Goal: Task Accomplishment & Management: Use online tool/utility

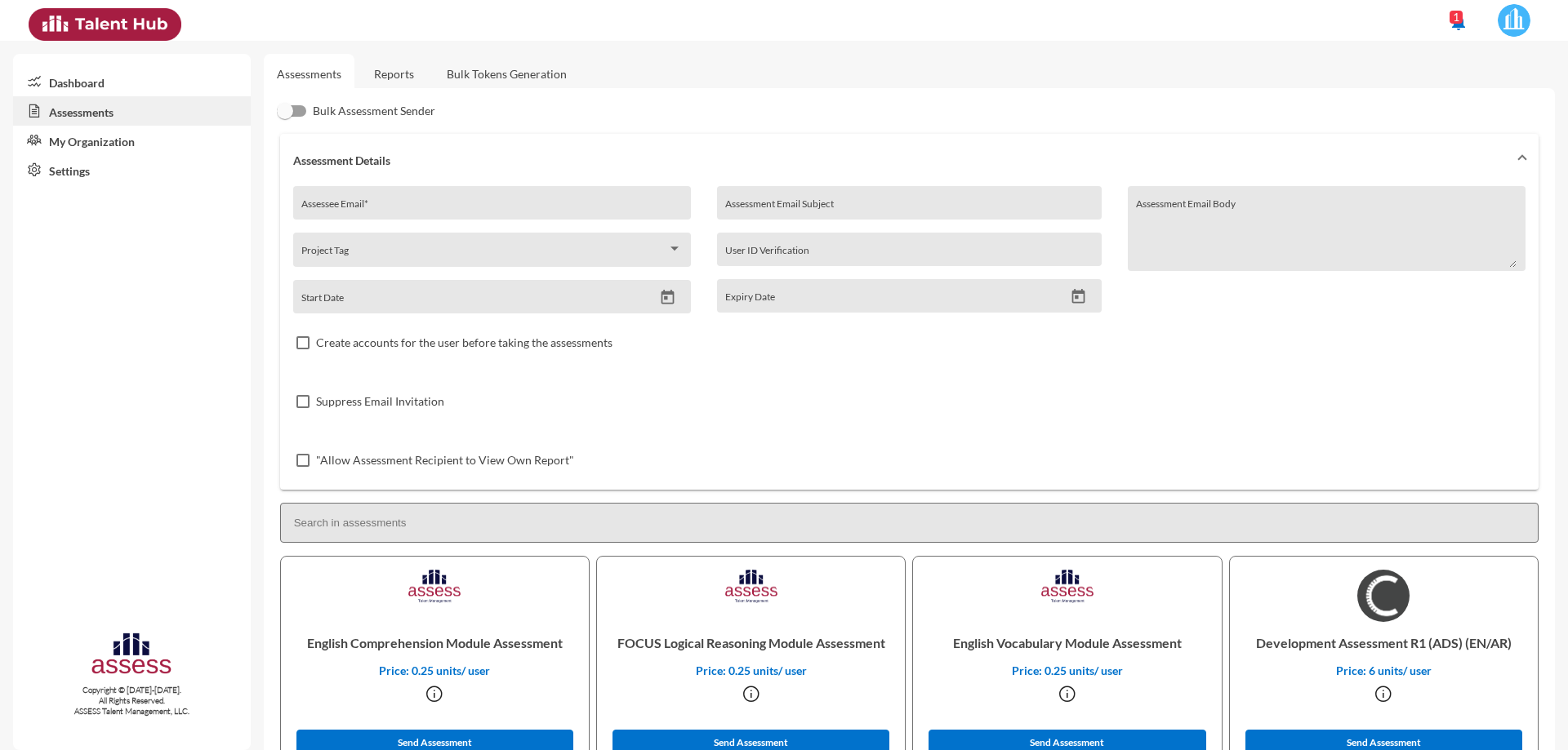
click at [398, 70] on link "Reports" at bounding box center [394, 74] width 66 height 40
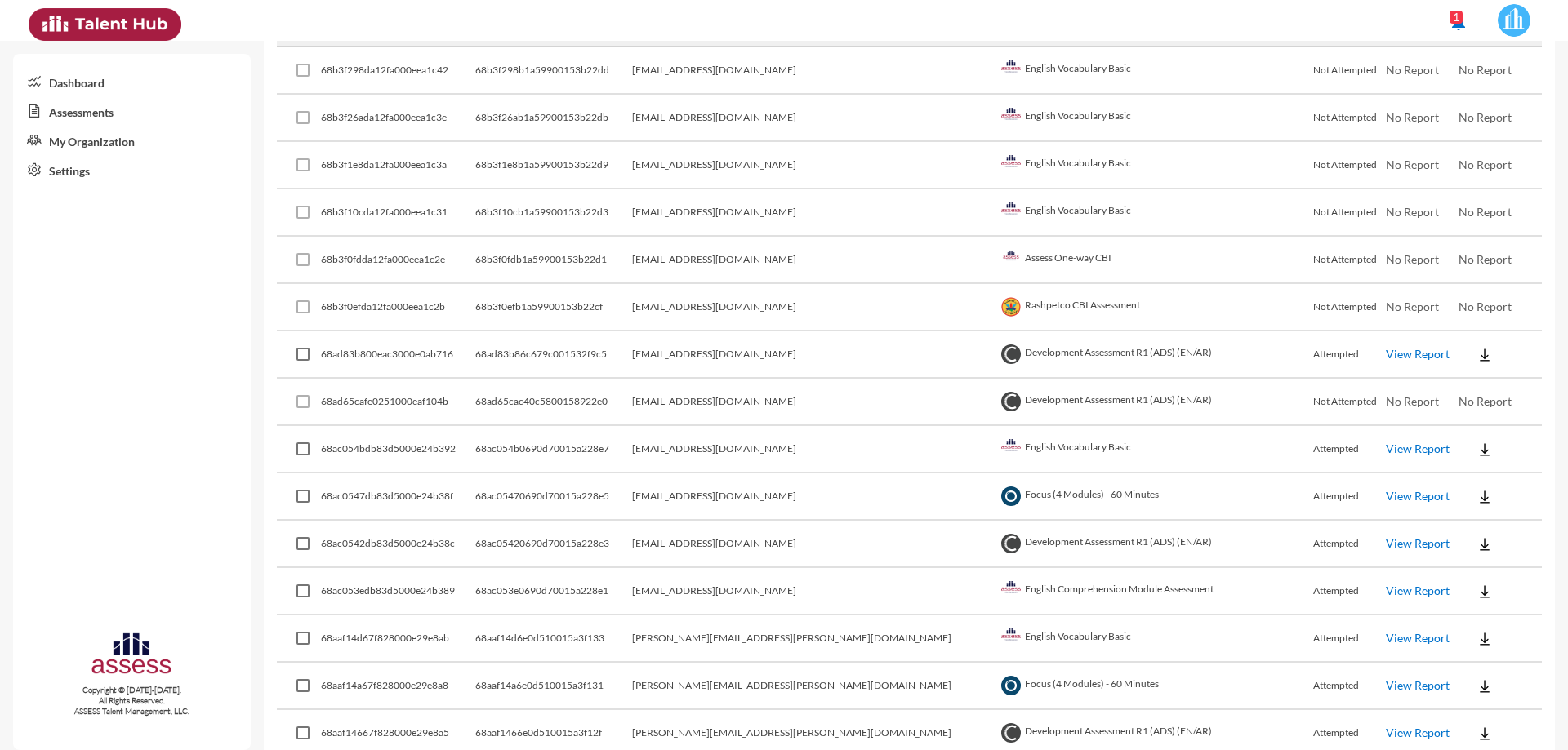
scroll to position [327, 0]
drag, startPoint x: 1168, startPoint y: 541, endPoint x: 974, endPoint y: 538, distance: 194.0
click at [997, 538] on td "Development Assessment R1 (ADS) (EN/AR)" at bounding box center [1155, 541] width 316 height 47
click at [1052, 550] on td "Development Assessment R1 (ADS) (EN/AR)" at bounding box center [1155, 541] width 316 height 47
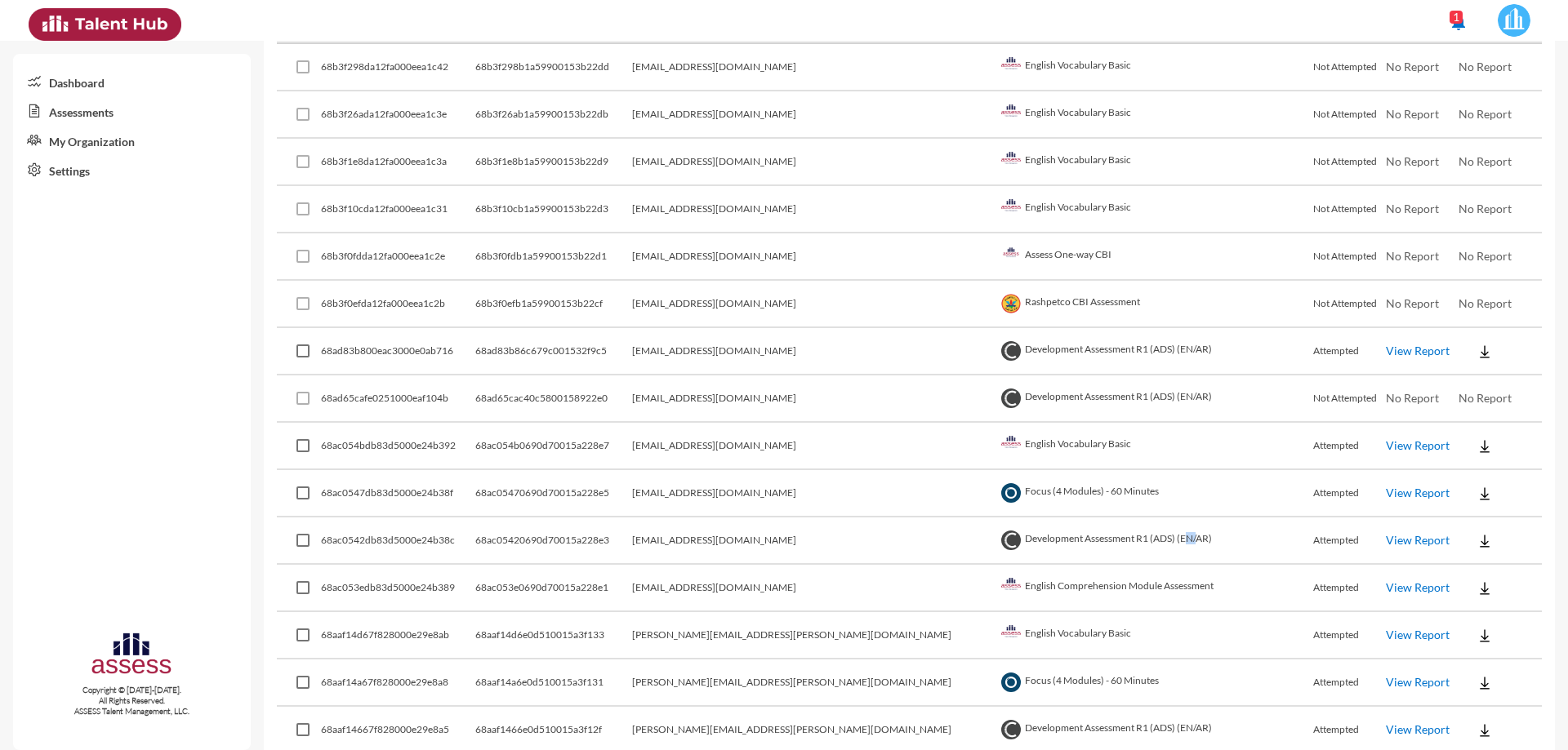
click at [1052, 550] on td "Development Assessment R1 (ADS) (EN/AR)" at bounding box center [1155, 541] width 316 height 47
drag, startPoint x: 1171, startPoint y: 541, endPoint x: 970, endPoint y: 534, distance: 201.1
click at [997, 534] on td "Development Assessment R1 (ADS) (EN/AR)" at bounding box center [1155, 541] width 316 height 47
copy td "Development Assessment R1 (ADS) (EN/AR)"
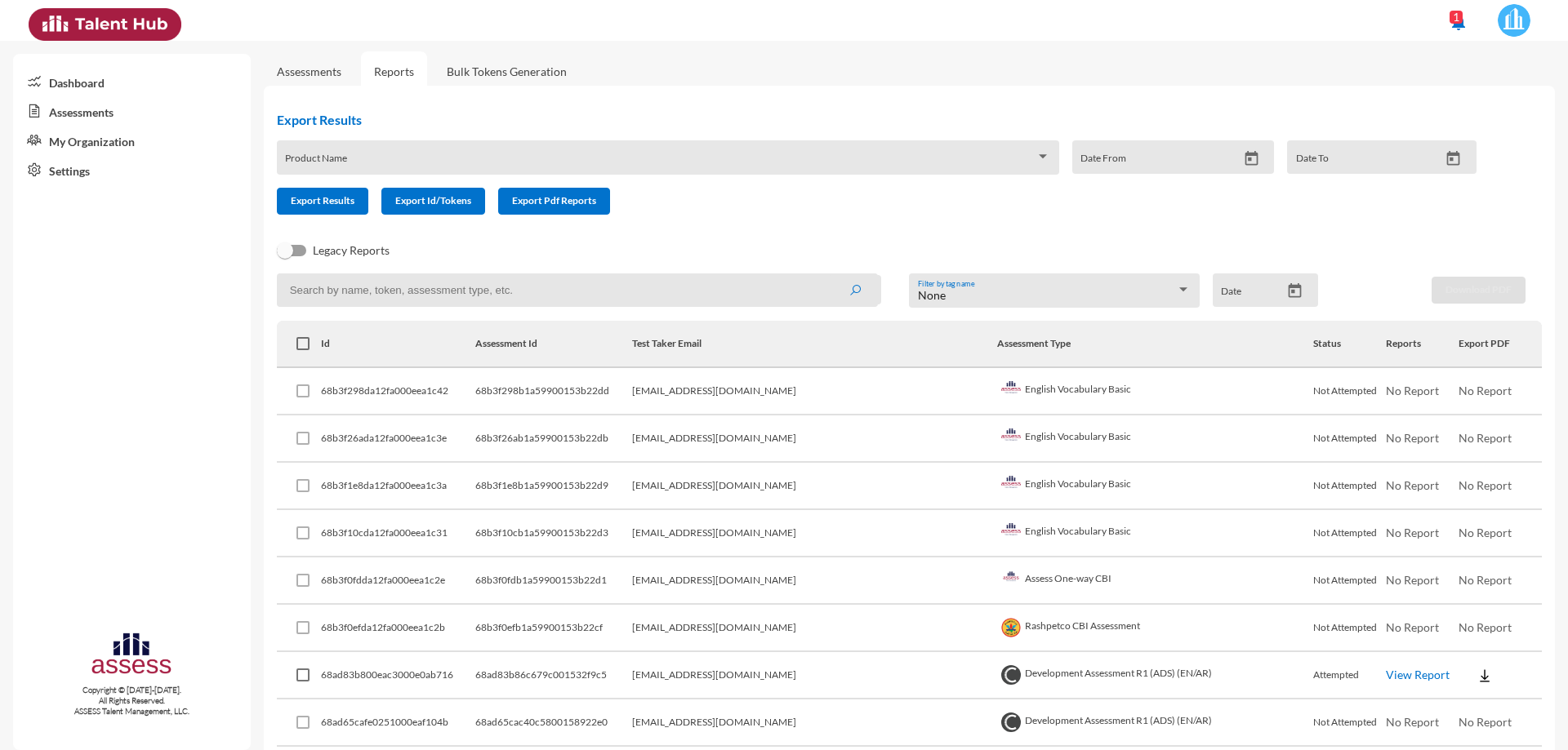
scroll to position [0, 0]
click at [456, 158] on div "Product Name" at bounding box center [667, 165] width 766 height 25
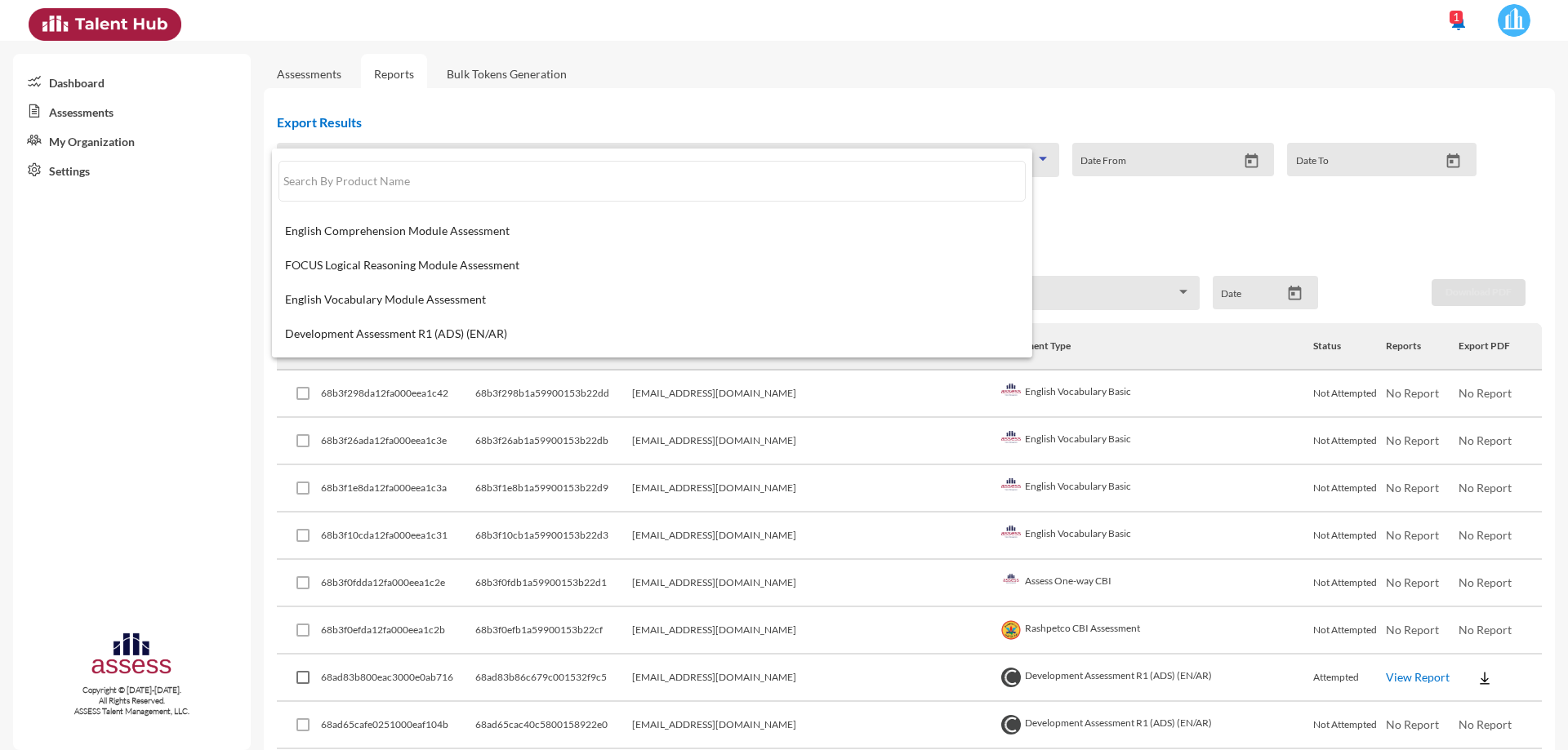
drag, startPoint x: 456, startPoint y: 158, endPoint x: 467, endPoint y: 161, distance: 11.4
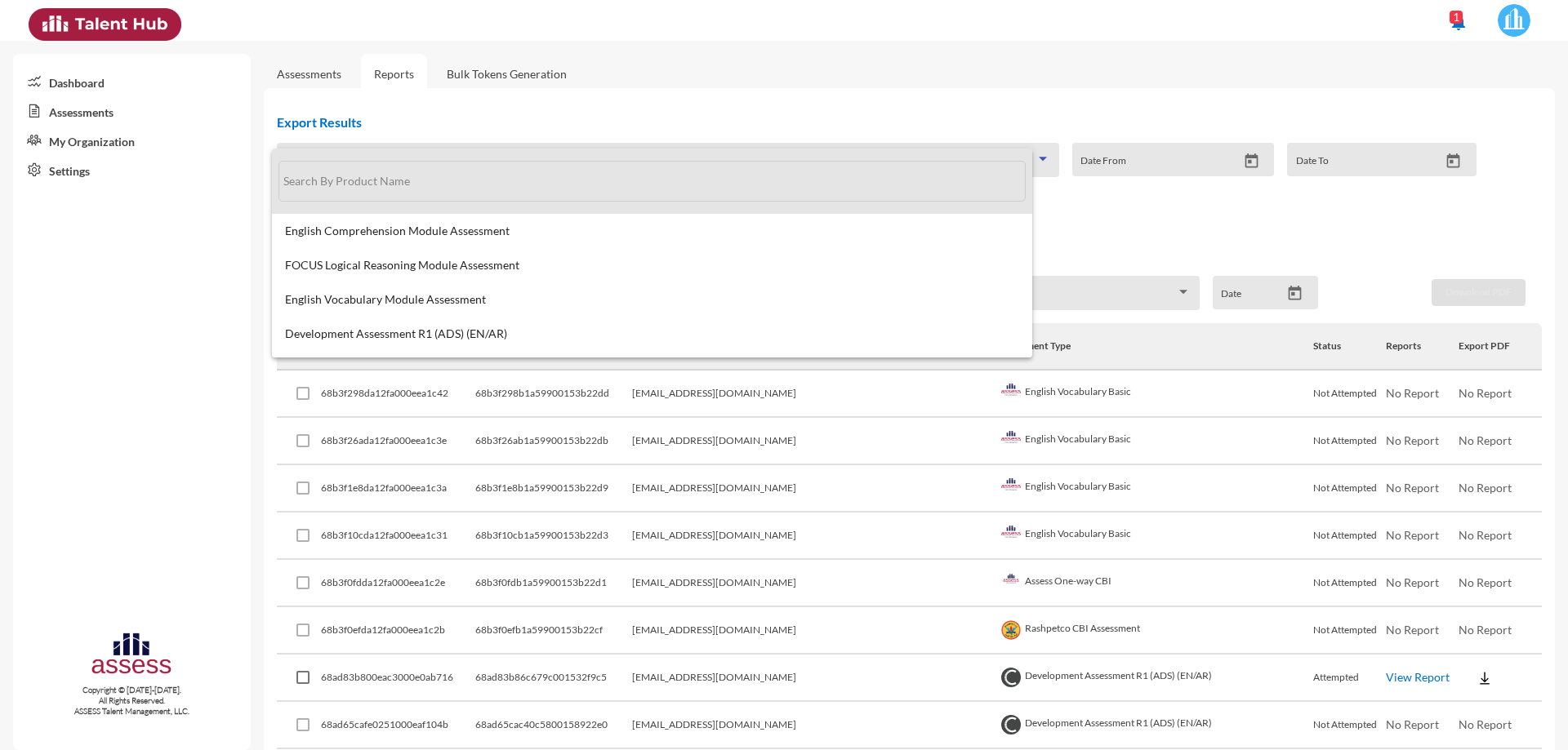
drag, startPoint x: 467, startPoint y: 161, endPoint x: 1034, endPoint y: 155, distance: 567.0
click at [1026, 155] on span at bounding box center [651, 181] width 747 height 66
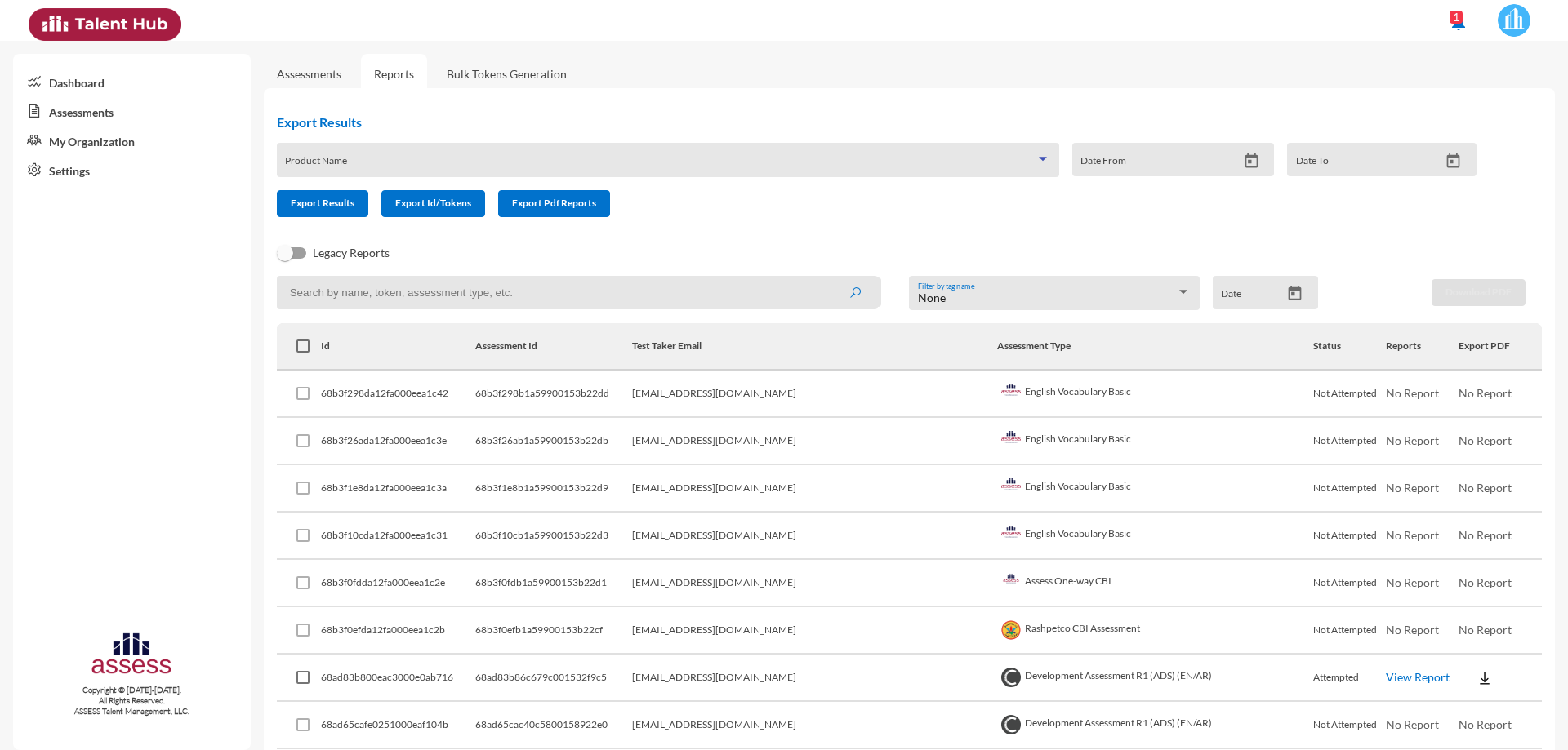
click at [1038, 155] on div at bounding box center [1042, 160] width 14 height 13
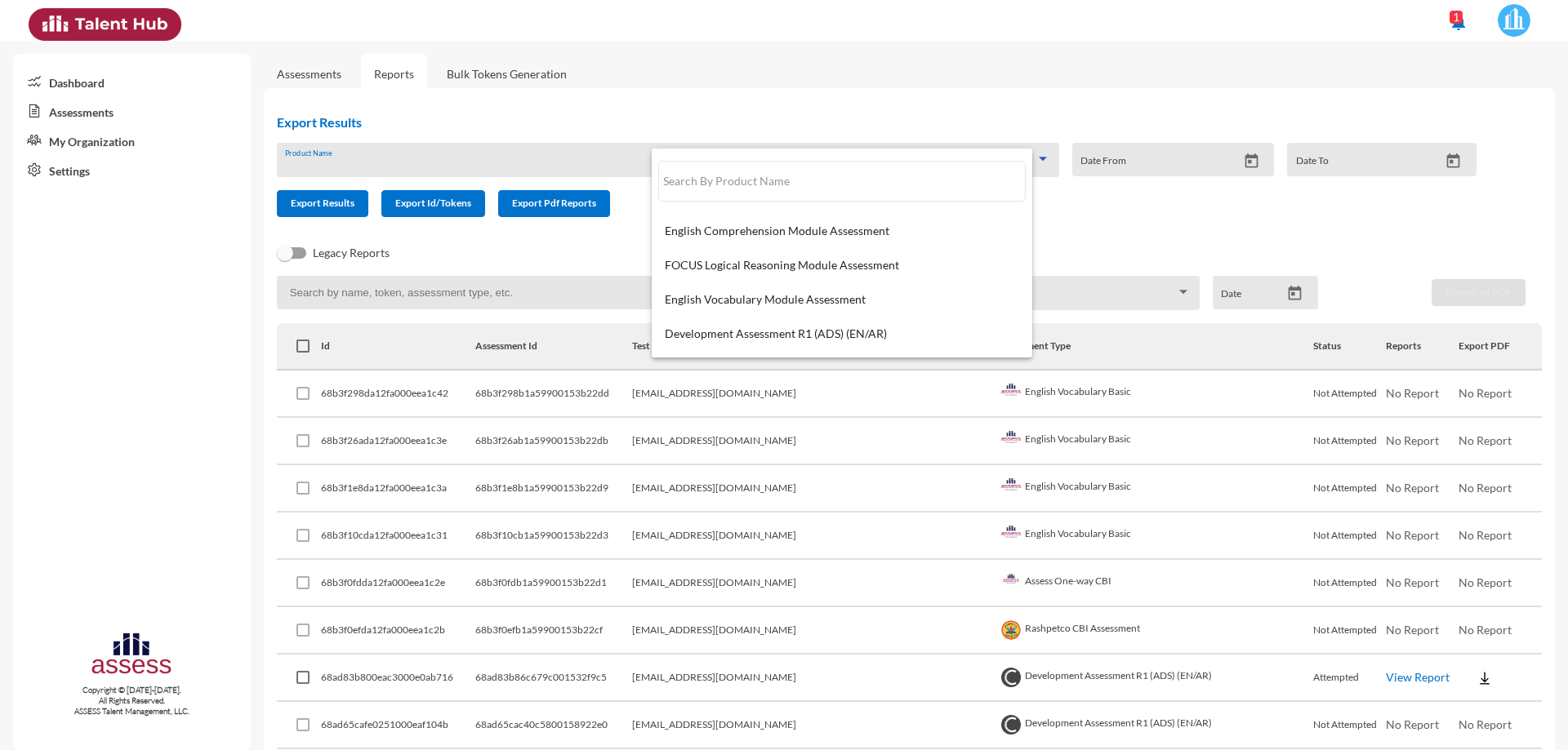
click at [1038, 155] on div at bounding box center [784, 375] width 1568 height 750
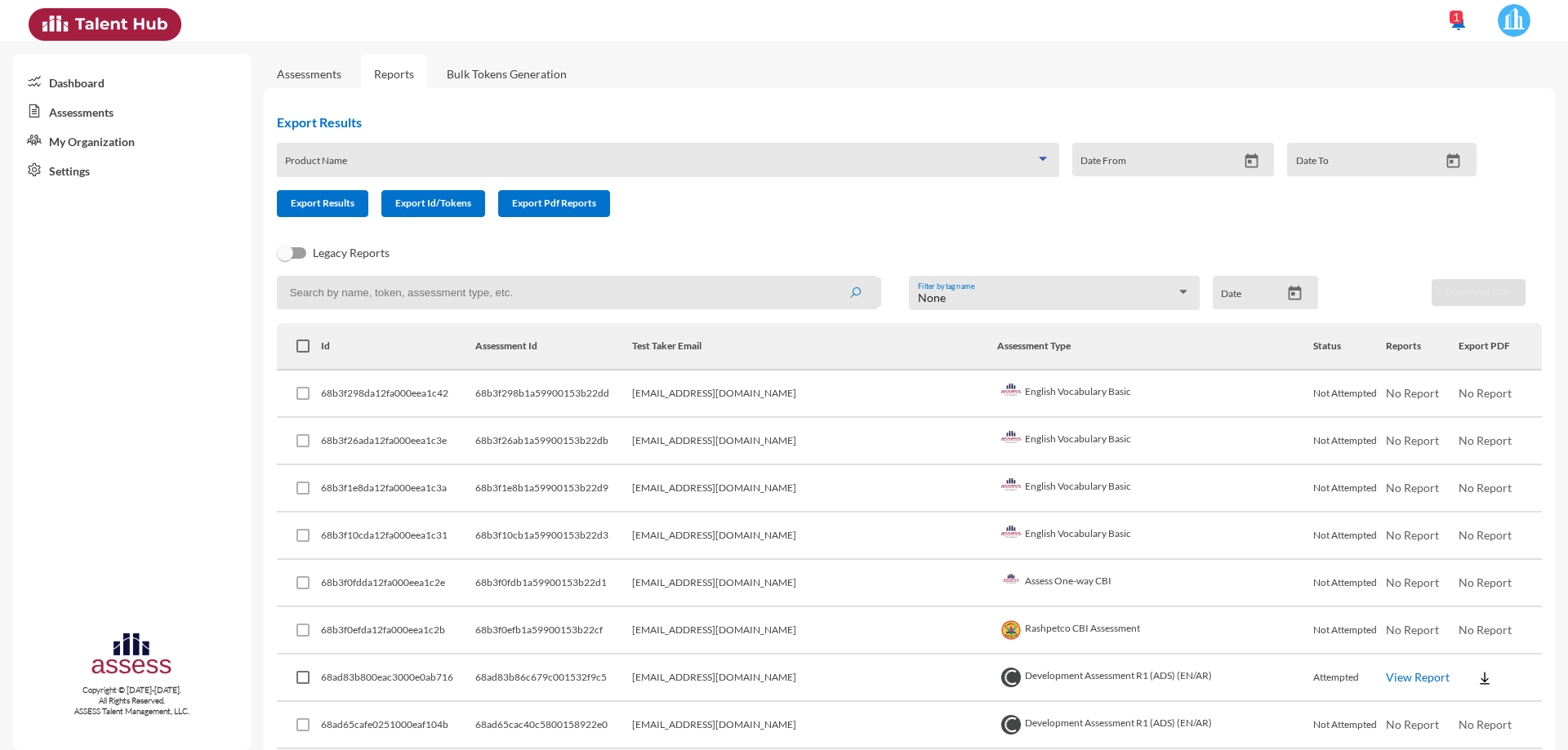
click at [1039, 159] on div at bounding box center [1043, 159] width 8 height 4
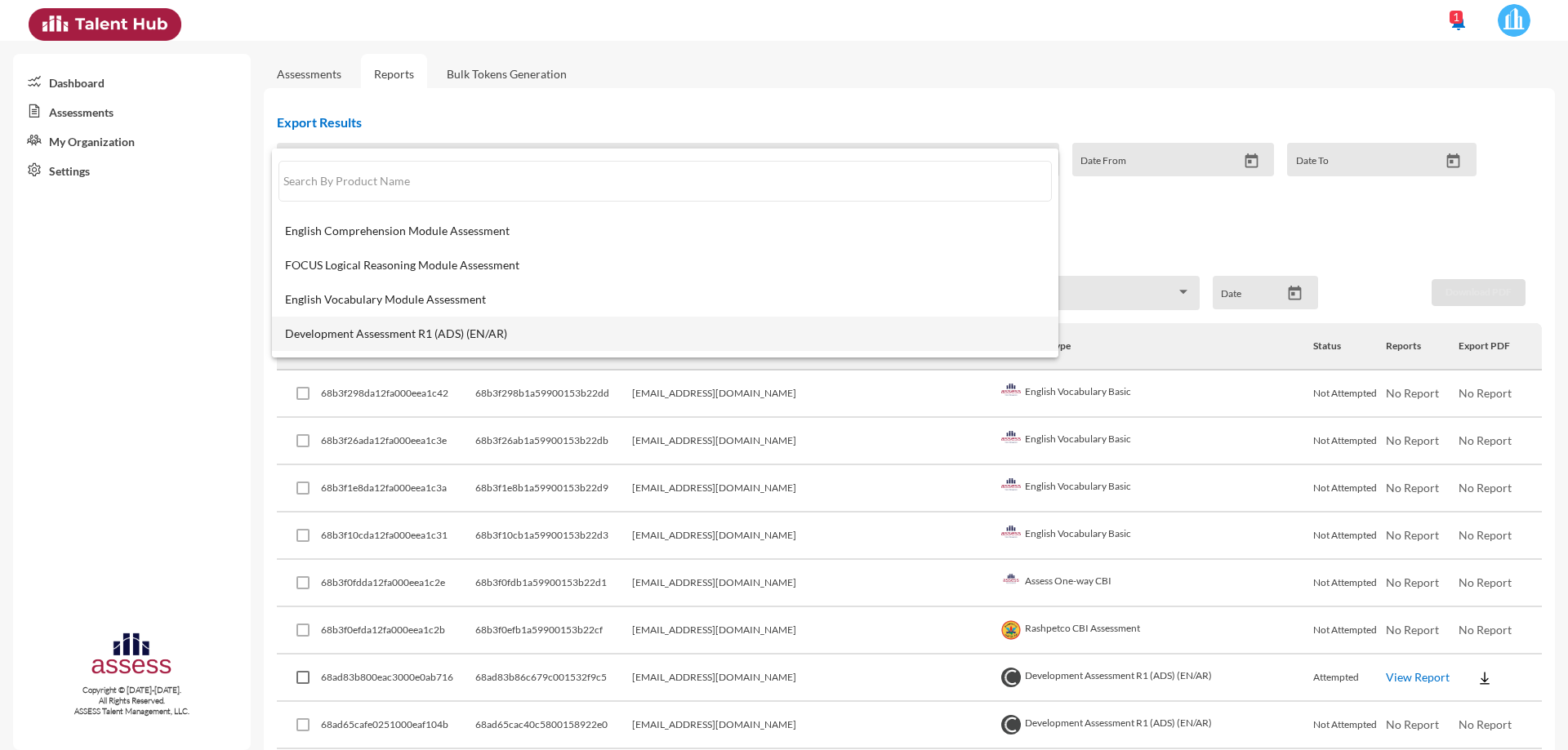
click at [428, 335] on span "Development Assessment R1 (ADS) (EN/AR)" at bounding box center [665, 334] width 760 height 13
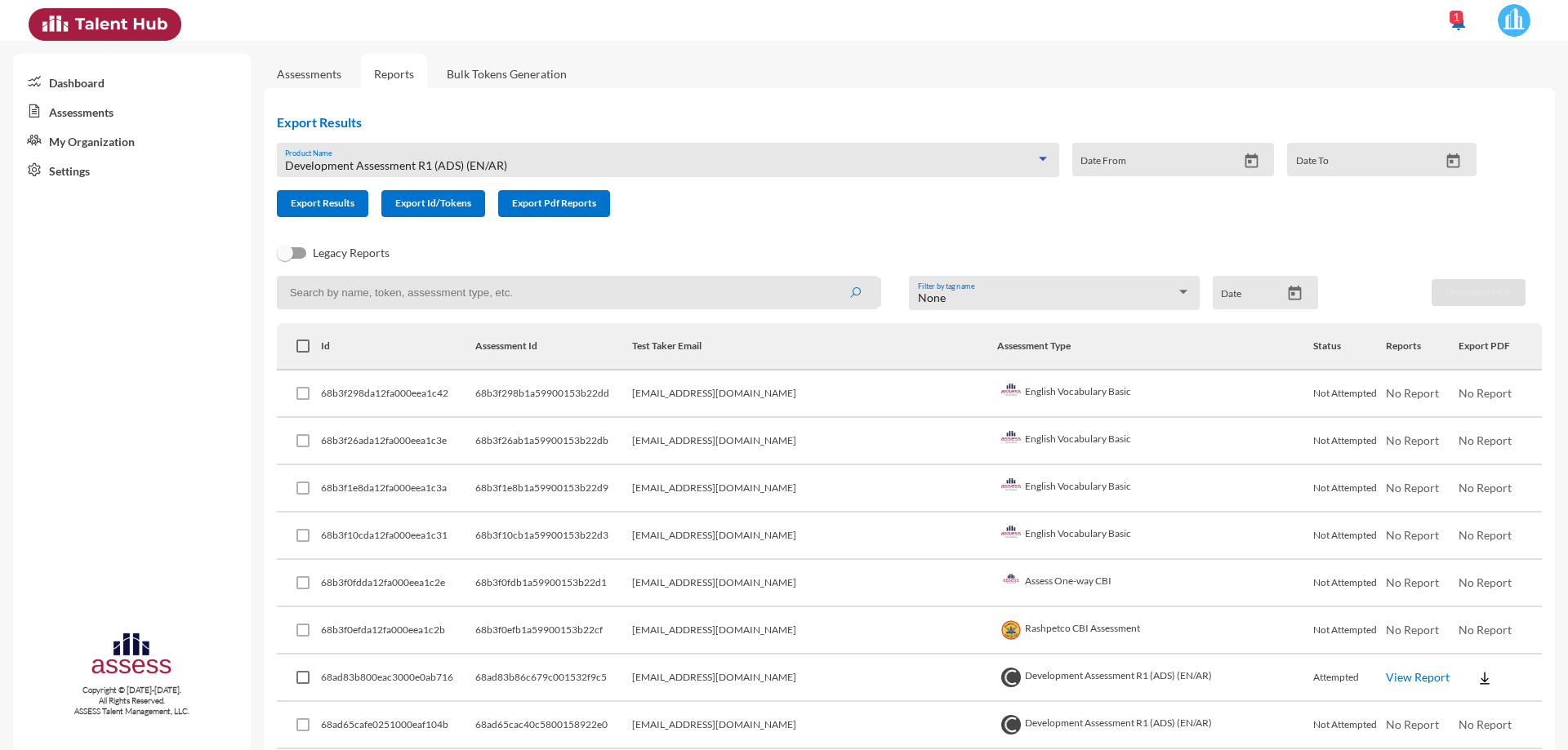
click at [1052, 167] on icon "Open calendar" at bounding box center [1251, 161] width 17 height 17
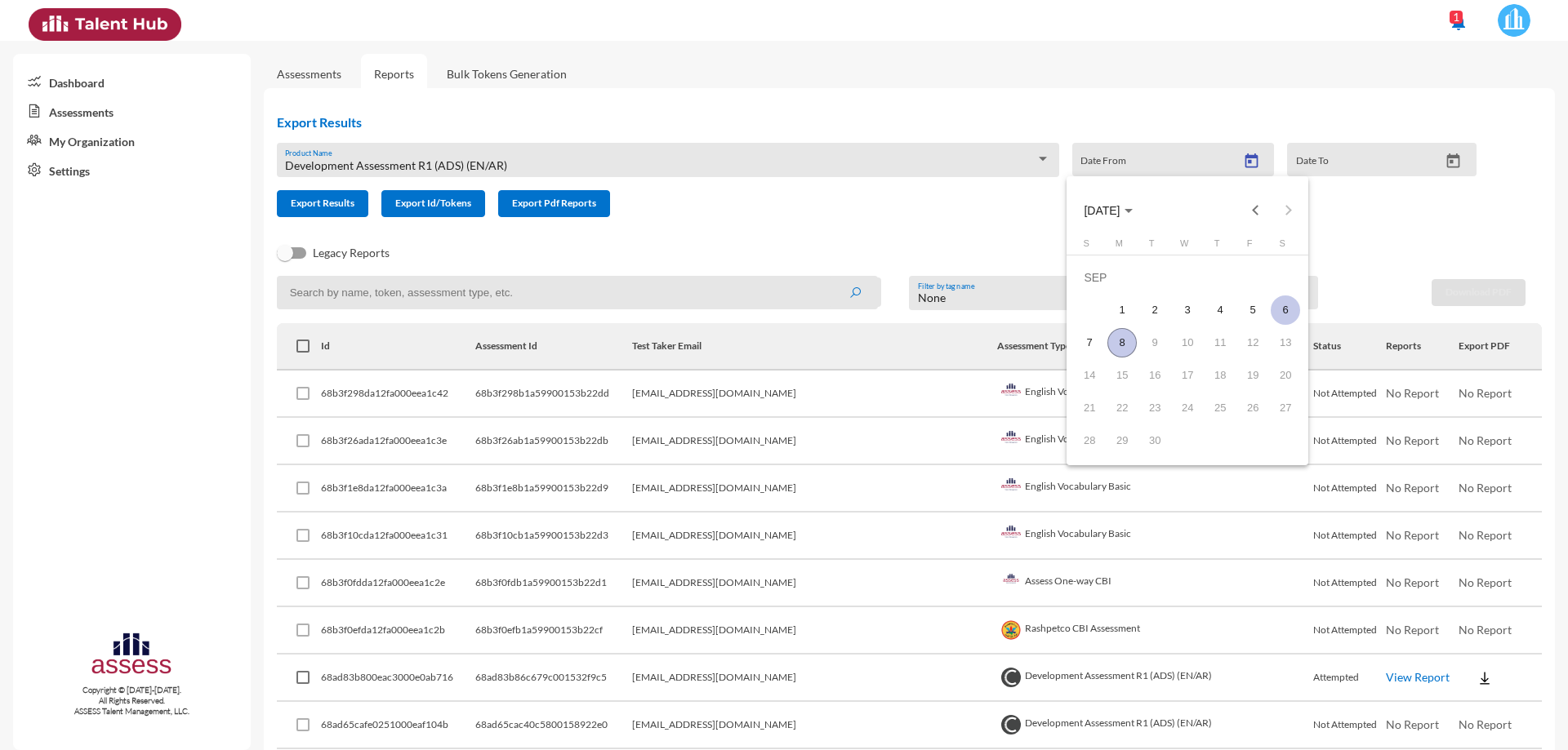
click at [1052, 316] on div "6" at bounding box center [1285, 310] width 29 height 29
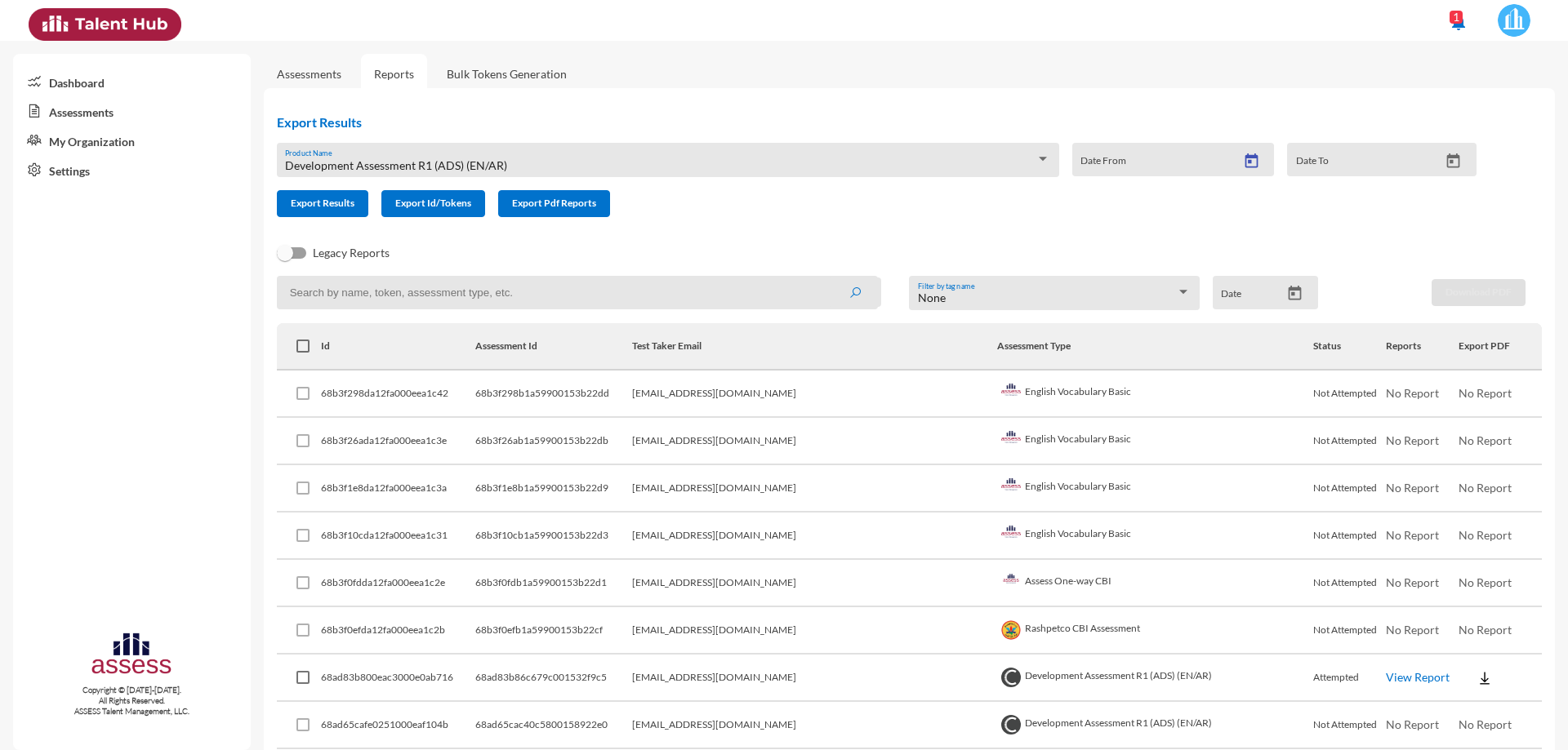
type input "[DATE]"
click at [1052, 166] on icon "Open calendar" at bounding box center [1454, 160] width 13 height 14
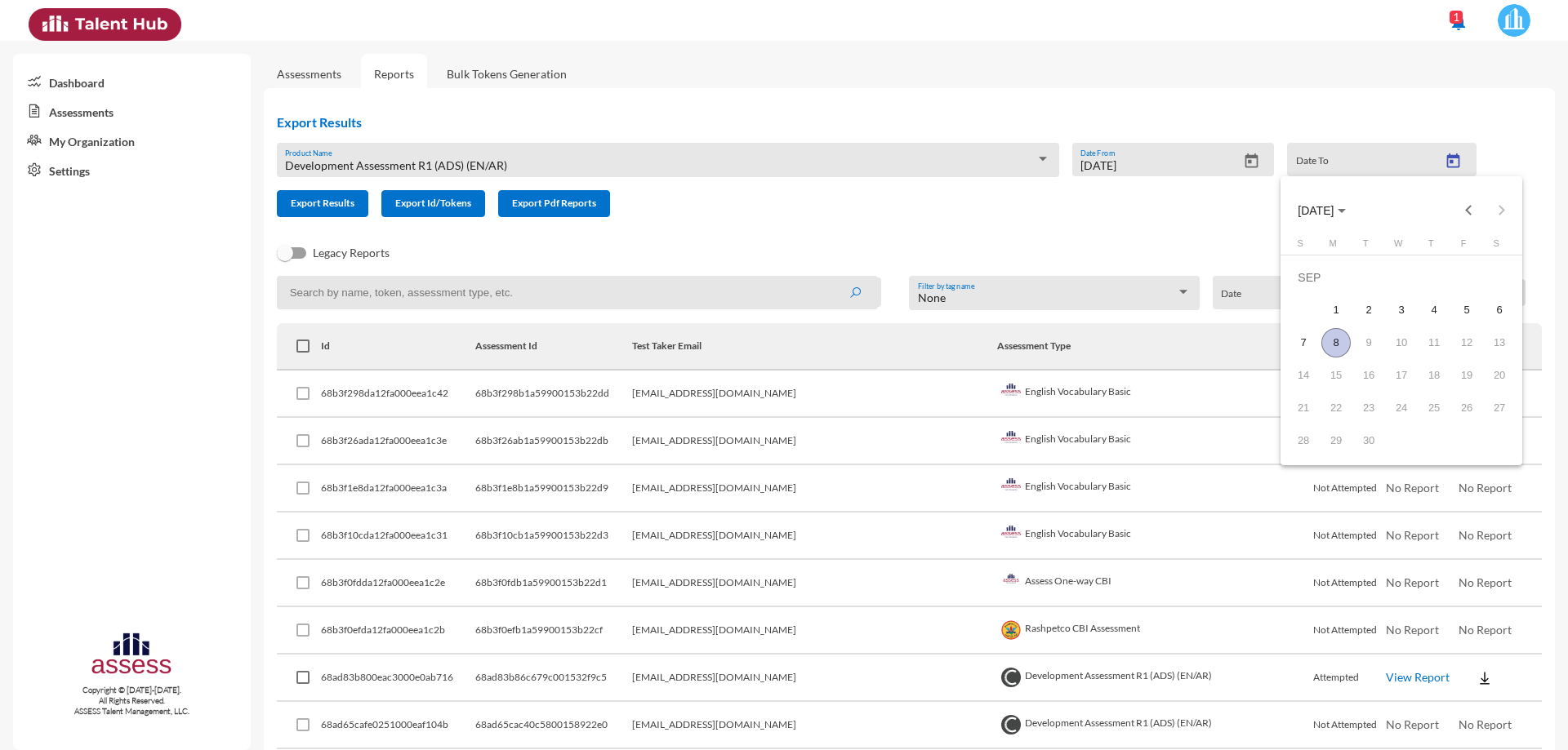
click at [1052, 338] on div "8" at bounding box center [1335, 343] width 29 height 29
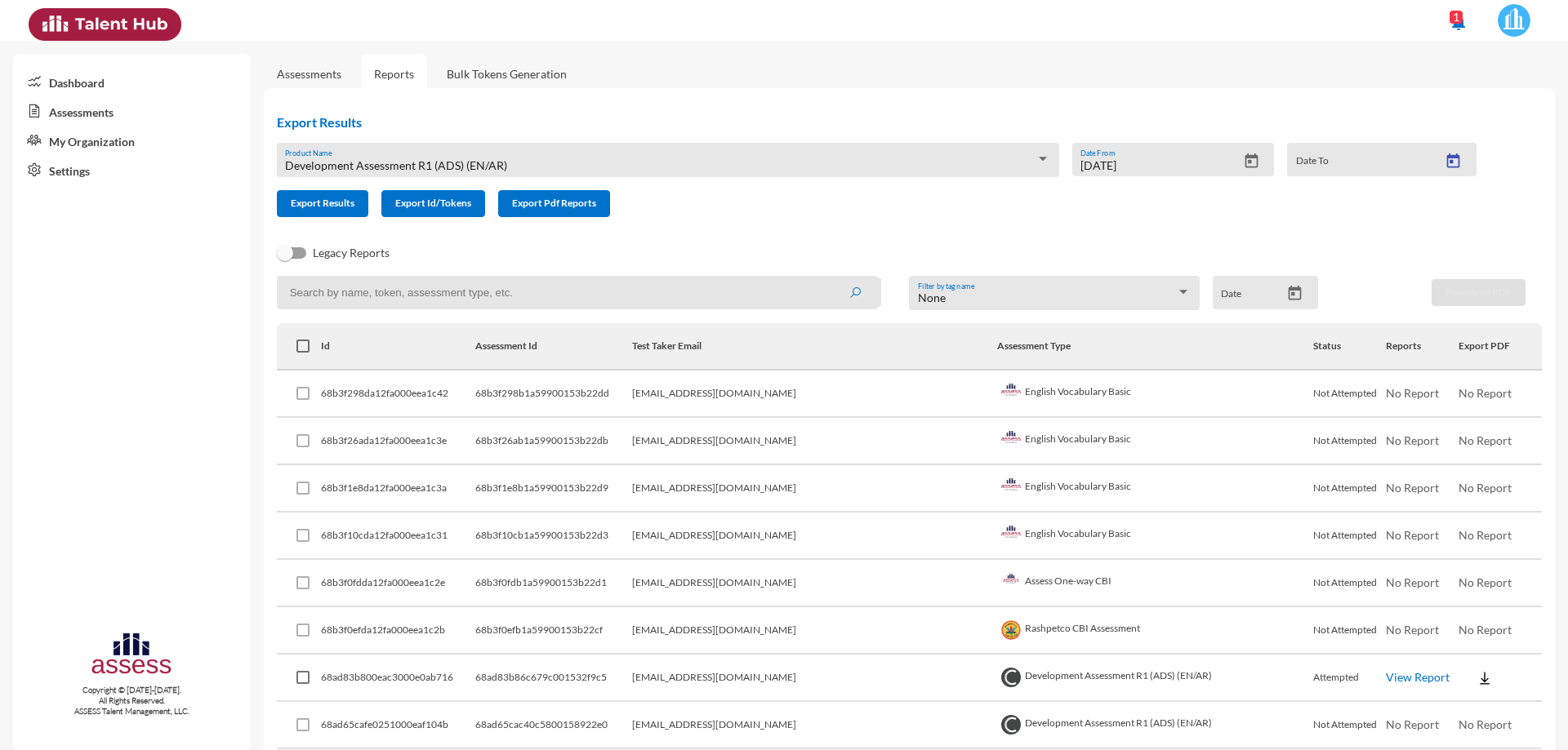
type input "[DATE]"
click at [313, 209] on span "Export Results" at bounding box center [323, 202] width 64 height 13
click at [1052, 167] on icon "Open calendar" at bounding box center [1251, 161] width 17 height 17
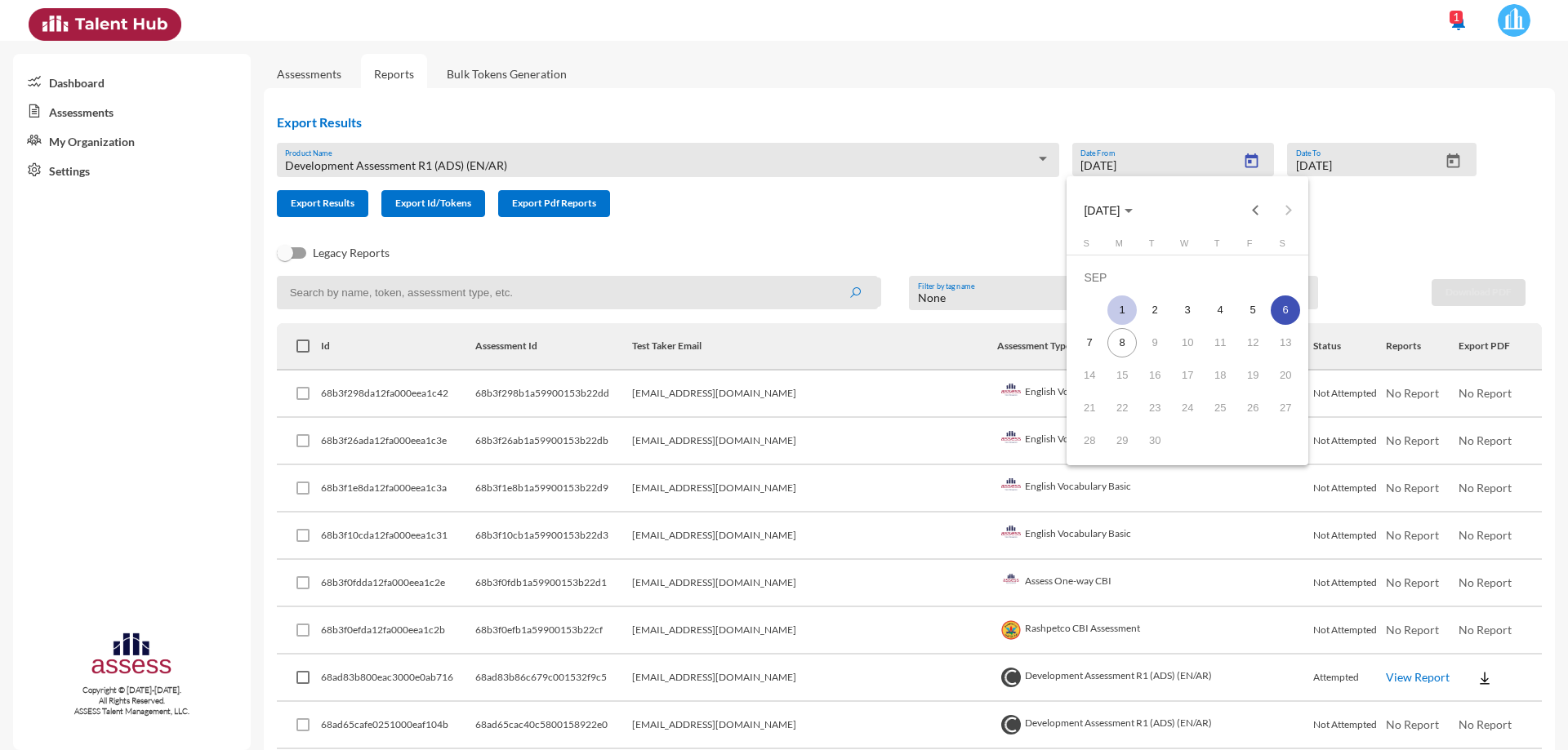
click at [1052, 314] on div "1" at bounding box center [1122, 310] width 29 height 29
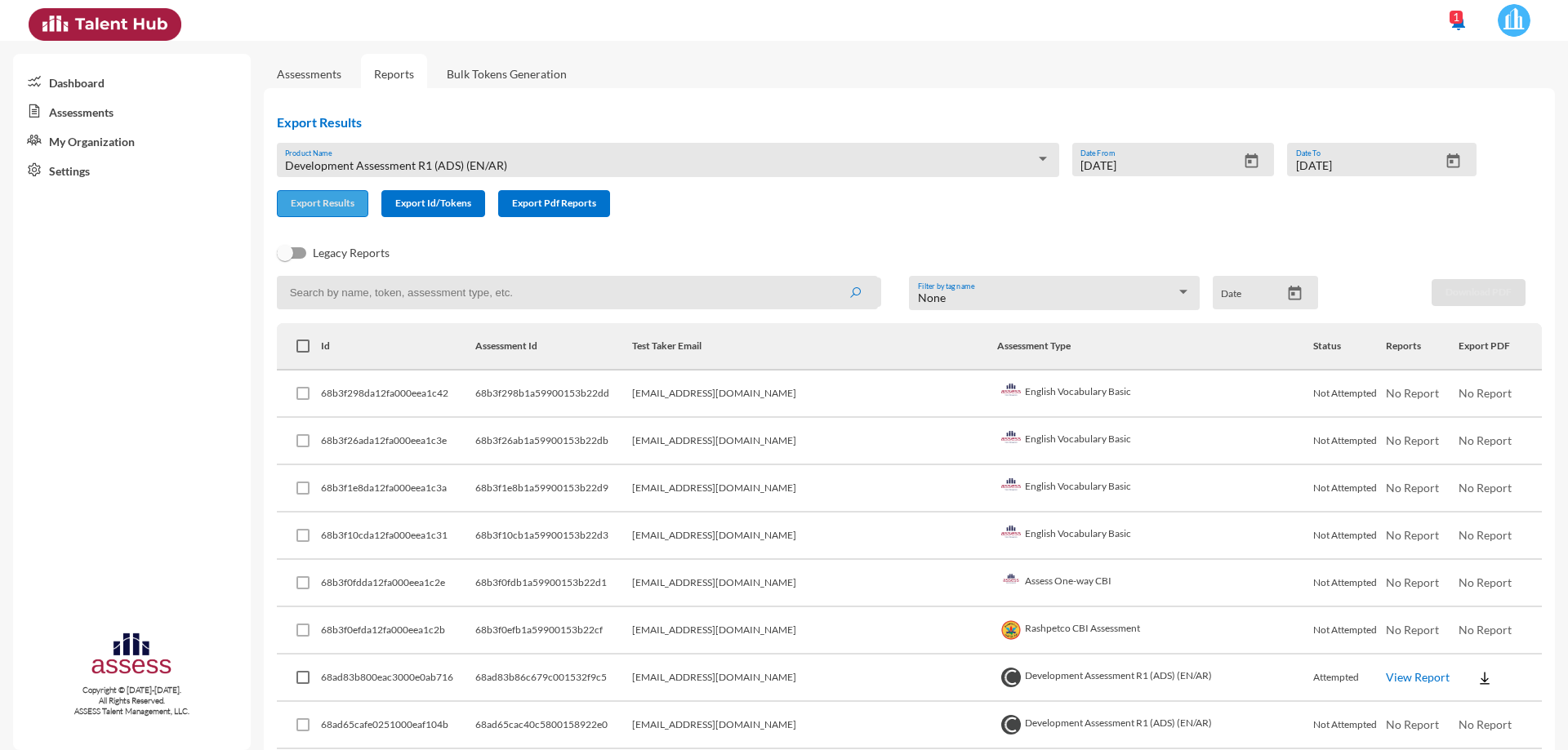
click at [338, 206] on span "Export Results" at bounding box center [323, 202] width 64 height 13
click at [862, 641] on td "[EMAIL_ADDRESS][DOMAIN_NAME]" at bounding box center [814, 631] width 365 height 47
click at [1036, 155] on div at bounding box center [1042, 160] width 14 height 13
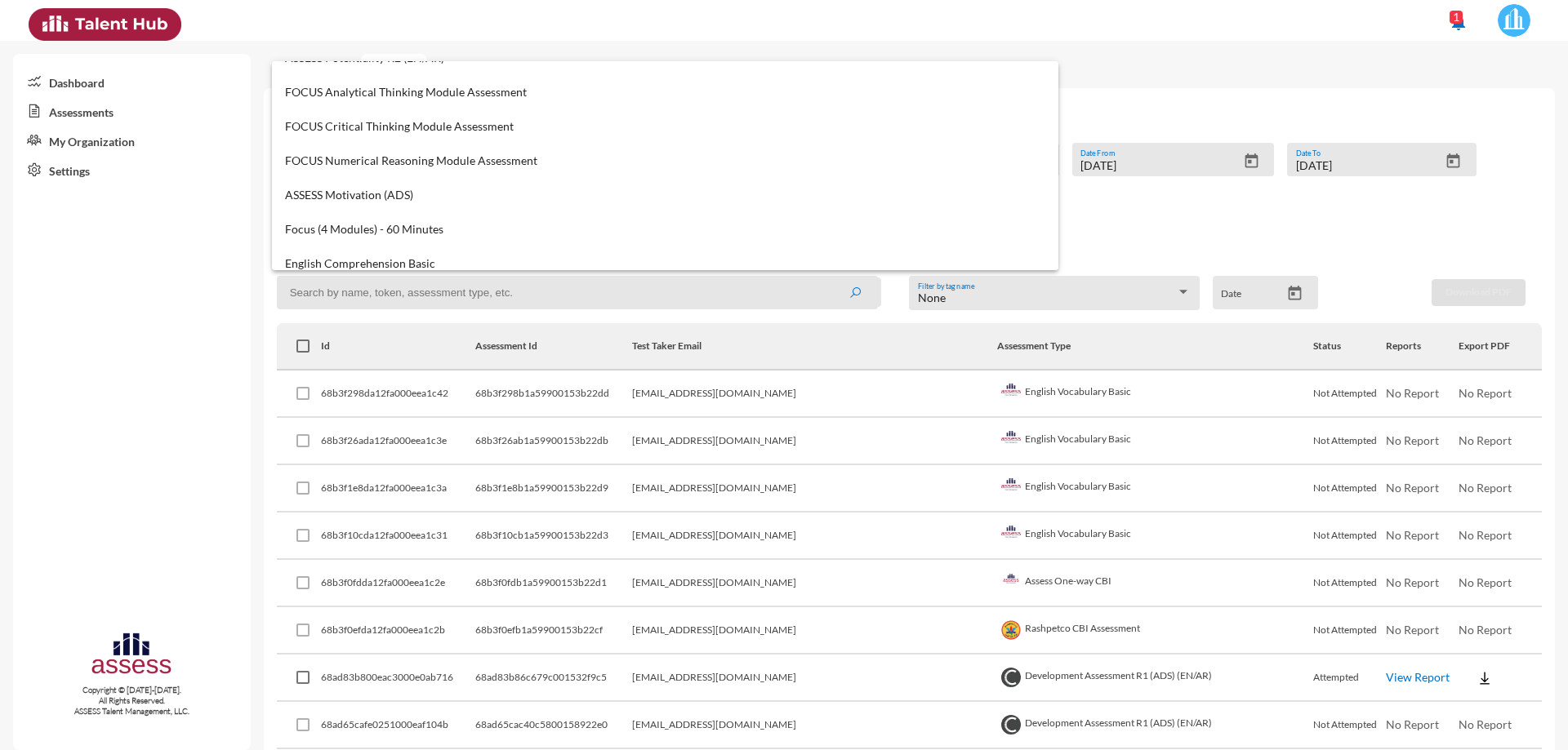
scroll to position [338, 0]
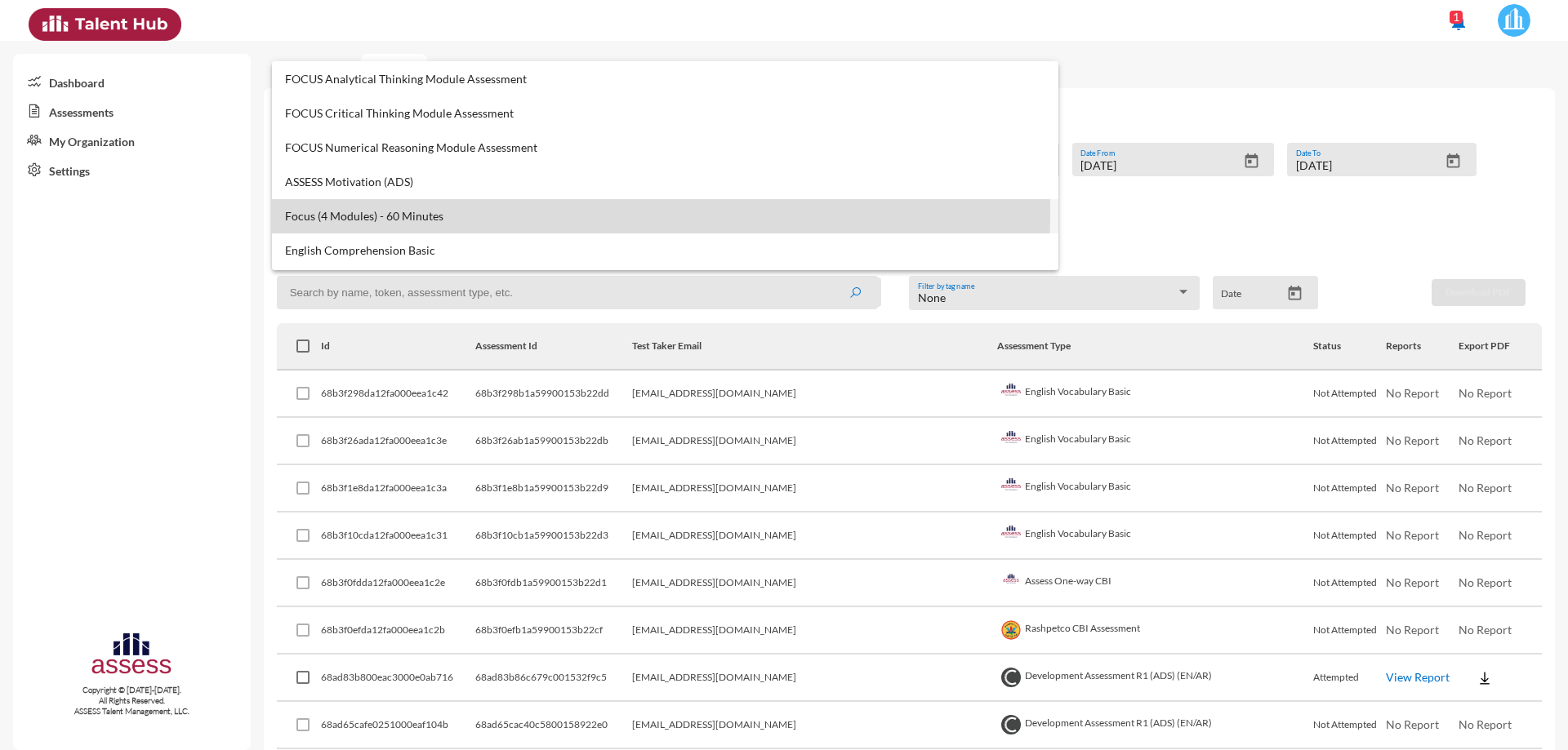
click at [508, 212] on span "Focus (4 Modules) - 60 Minutes" at bounding box center [665, 217] width 760 height 13
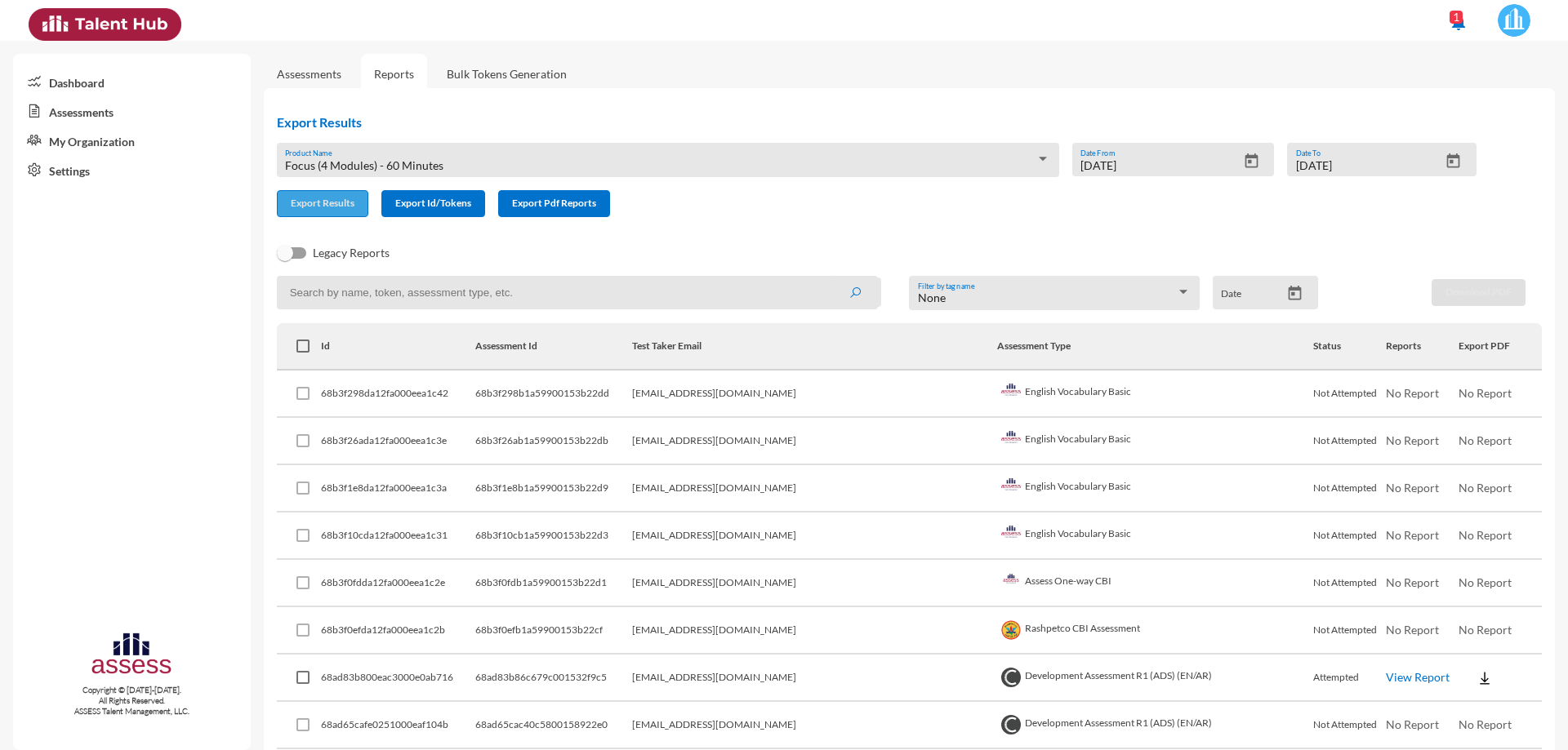
click at [340, 198] on span "Export Results" at bounding box center [323, 202] width 64 height 13
click at [890, 595] on td "[EMAIL_ADDRESS][DOMAIN_NAME]" at bounding box center [814, 584] width 365 height 47
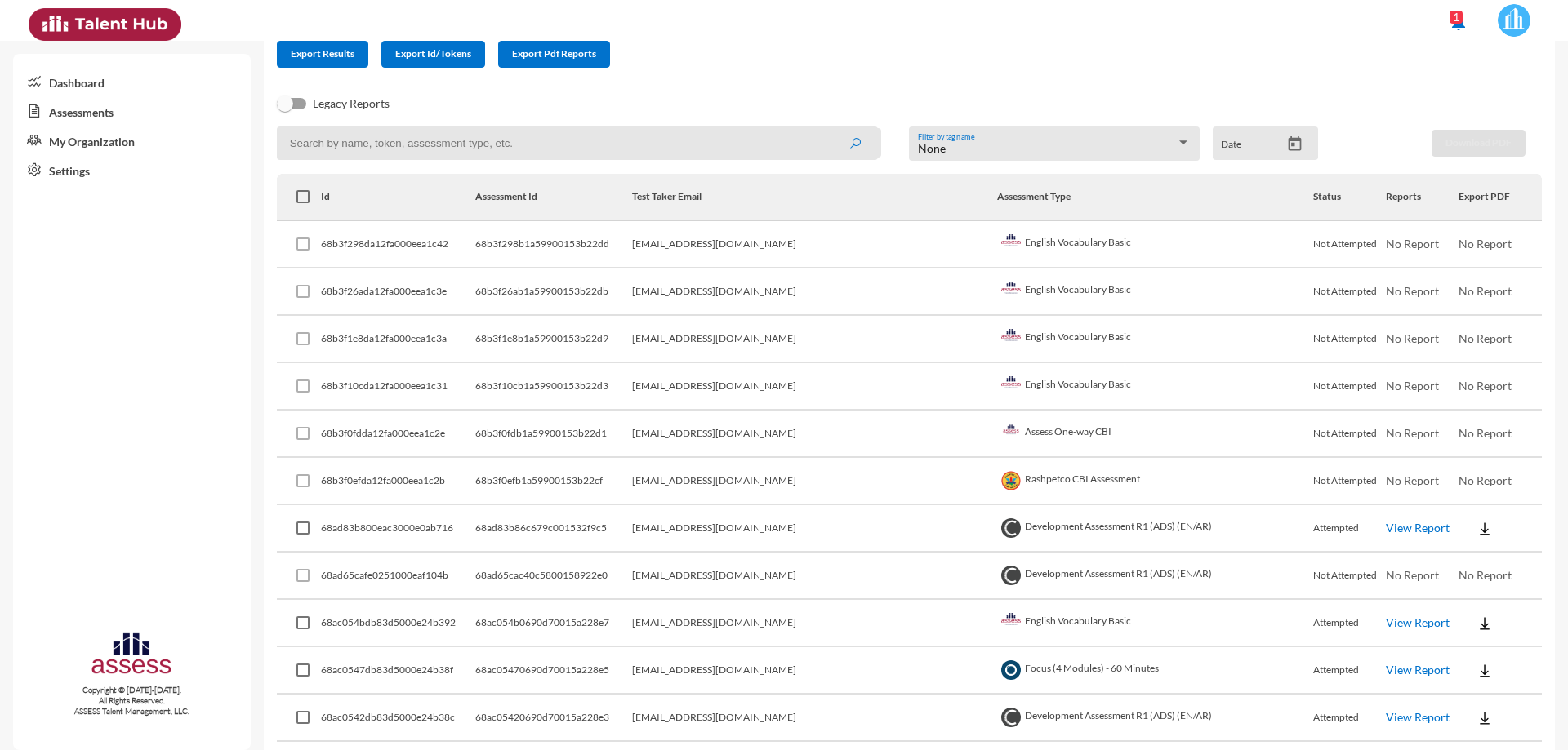
scroll to position [0, 0]
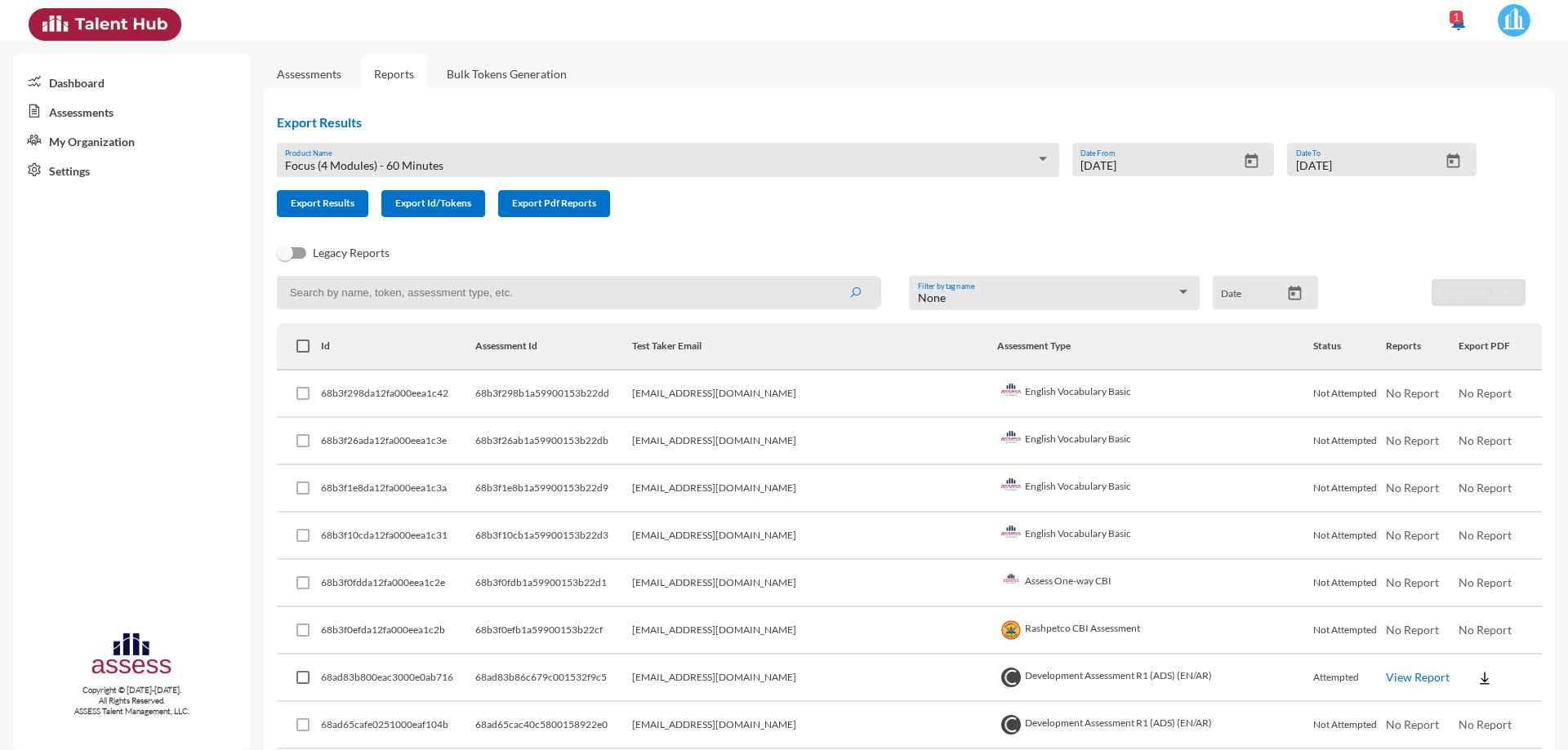
click at [1039, 159] on div at bounding box center [1043, 159] width 8 height 4
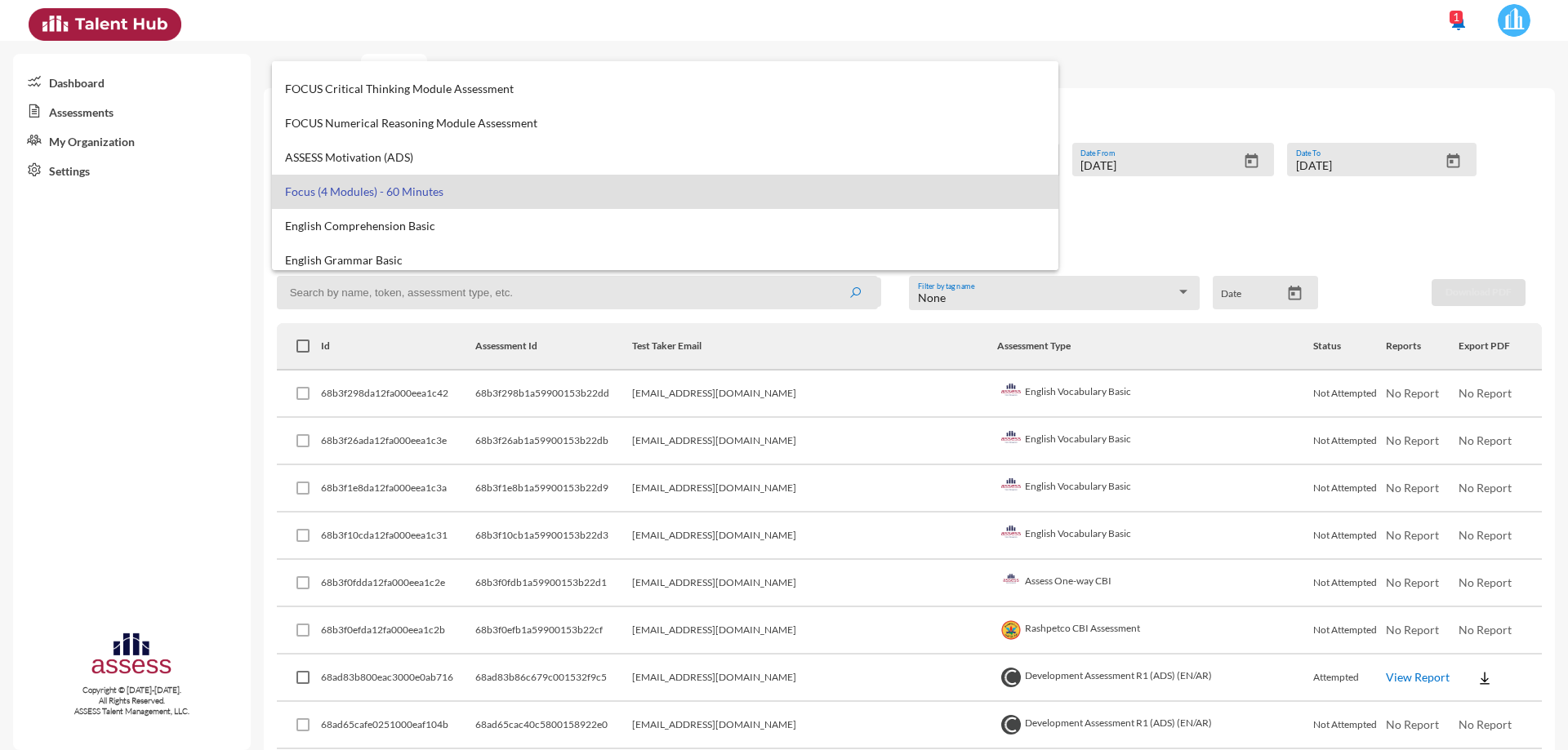
scroll to position [408, 0]
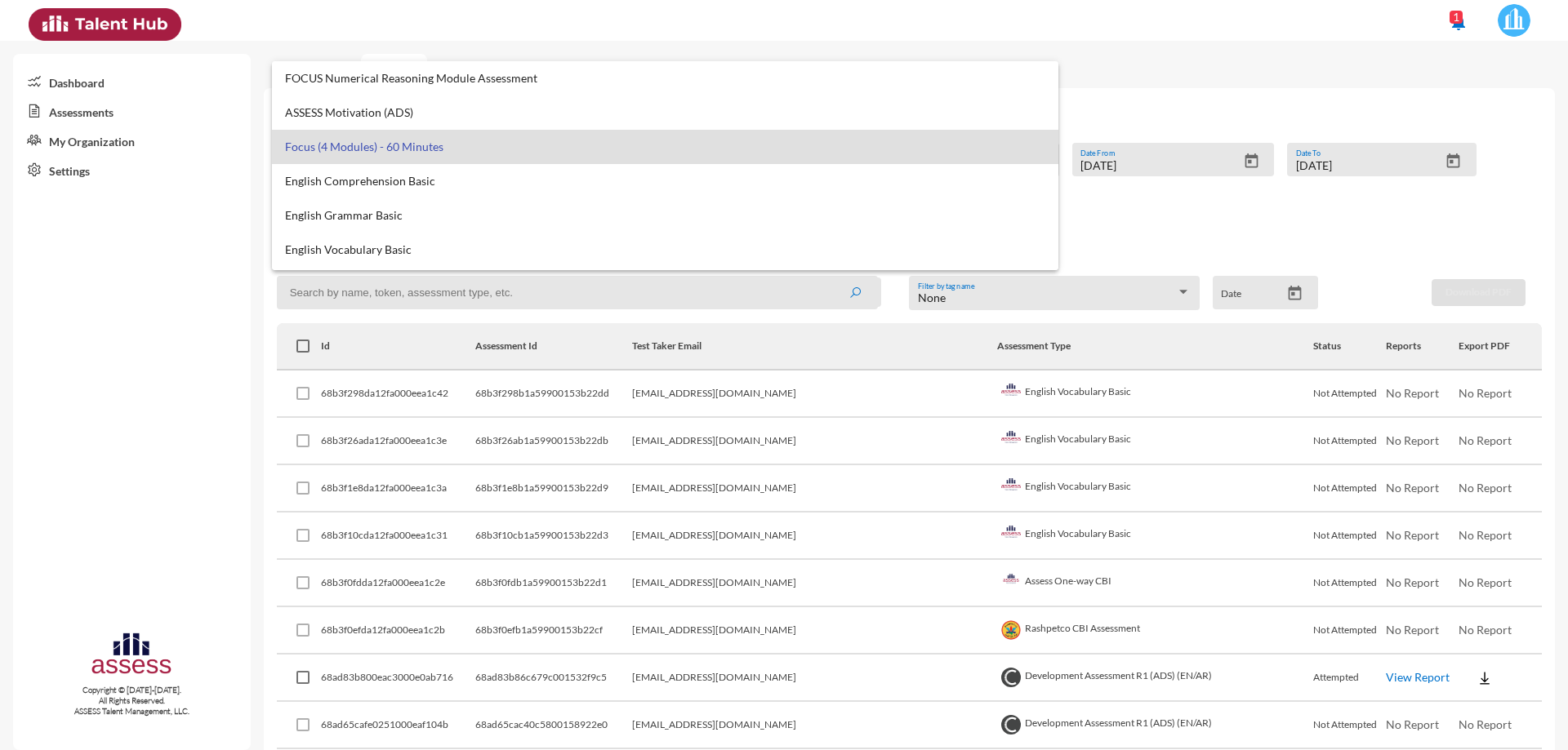
click at [881, 525] on div at bounding box center [784, 375] width 1568 height 750
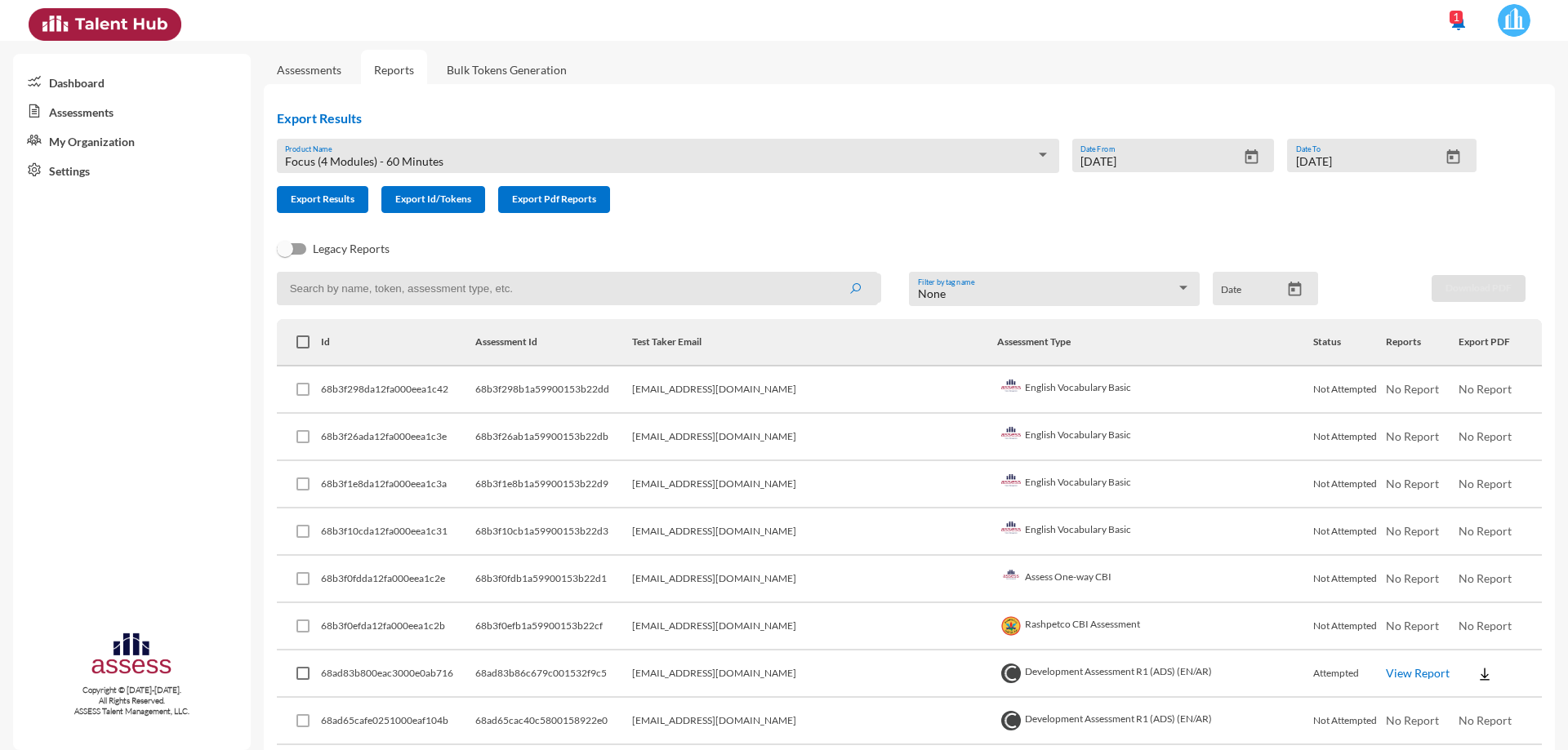
scroll to position [0, 0]
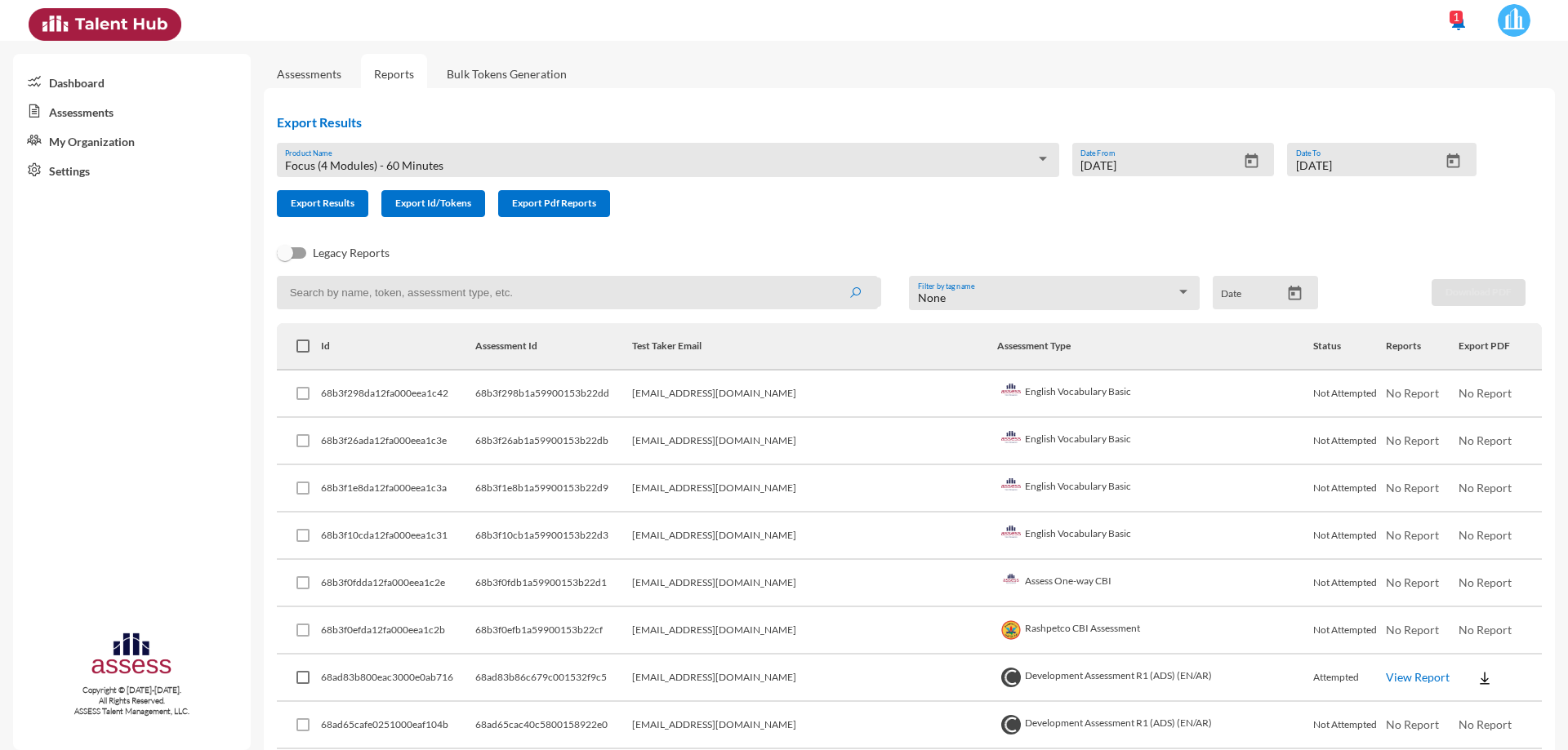
click at [1042, 159] on div at bounding box center [1042, 160] width 14 height 13
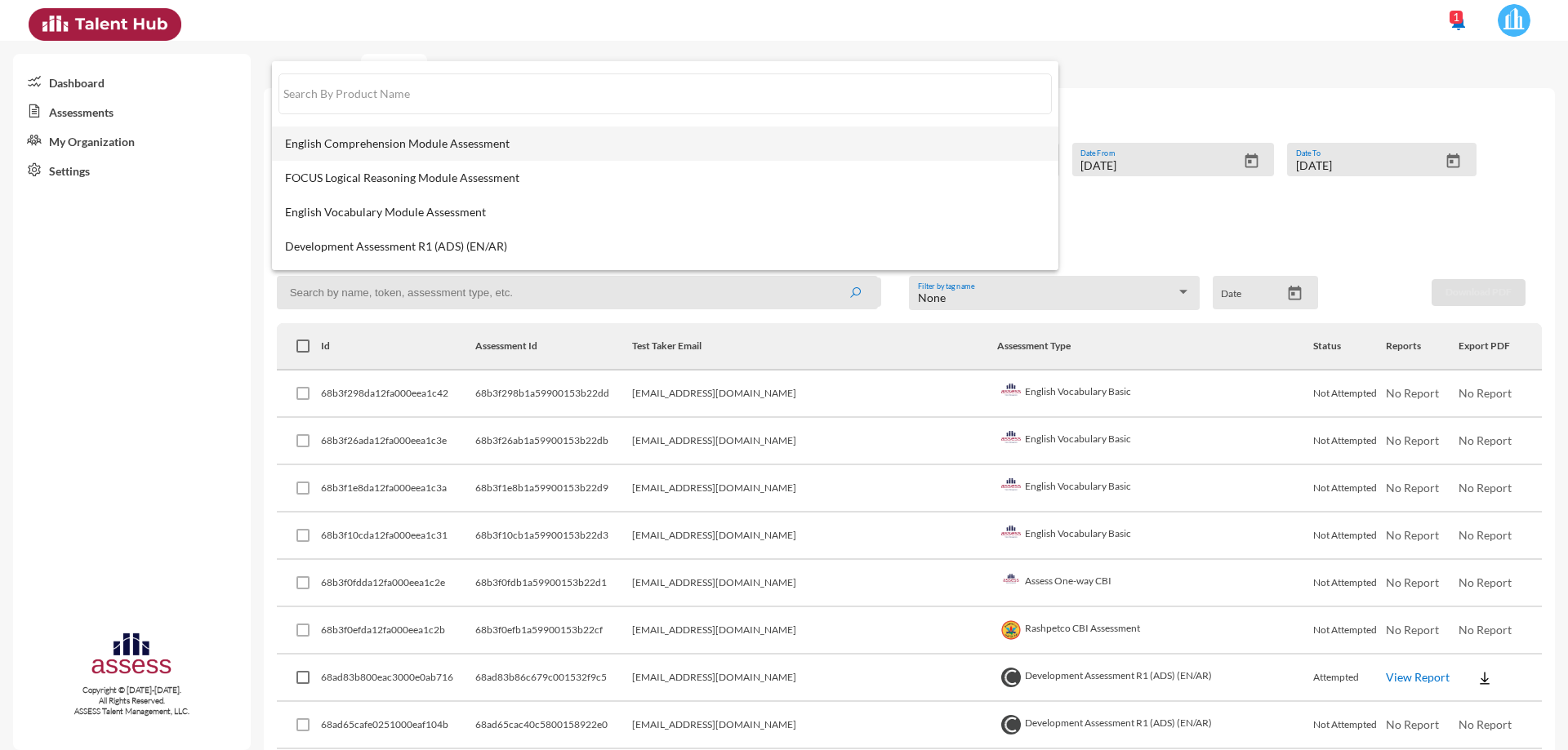
click at [421, 152] on mat-option "English Comprehension Module Assessment" at bounding box center [666, 144] width 787 height 34
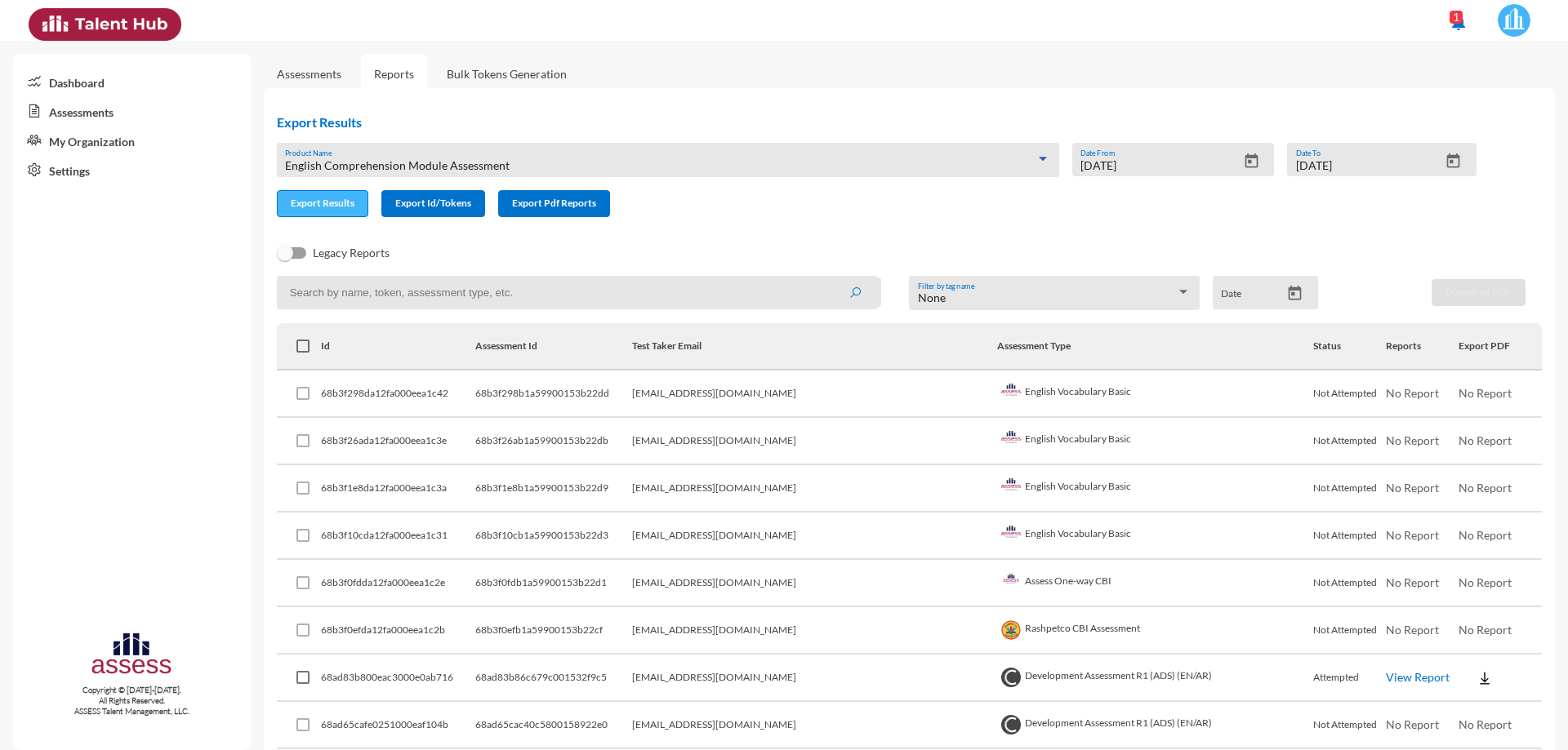
click at [337, 202] on span "Export Results" at bounding box center [323, 202] width 64 height 13
click at [1039, 161] on div at bounding box center [1042, 160] width 14 height 13
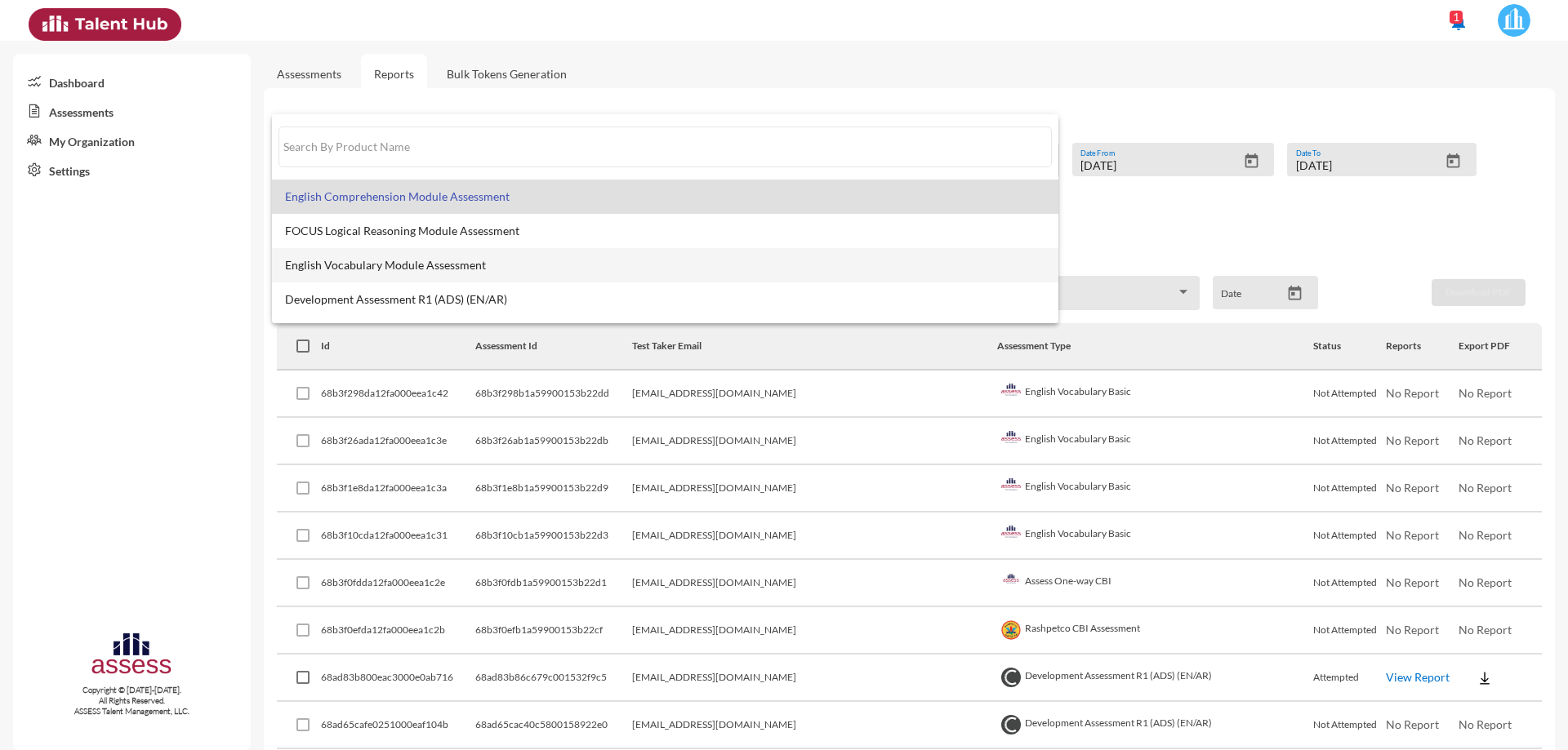
click at [515, 262] on span "English Vocabulary Module Assessment" at bounding box center [665, 265] width 760 height 13
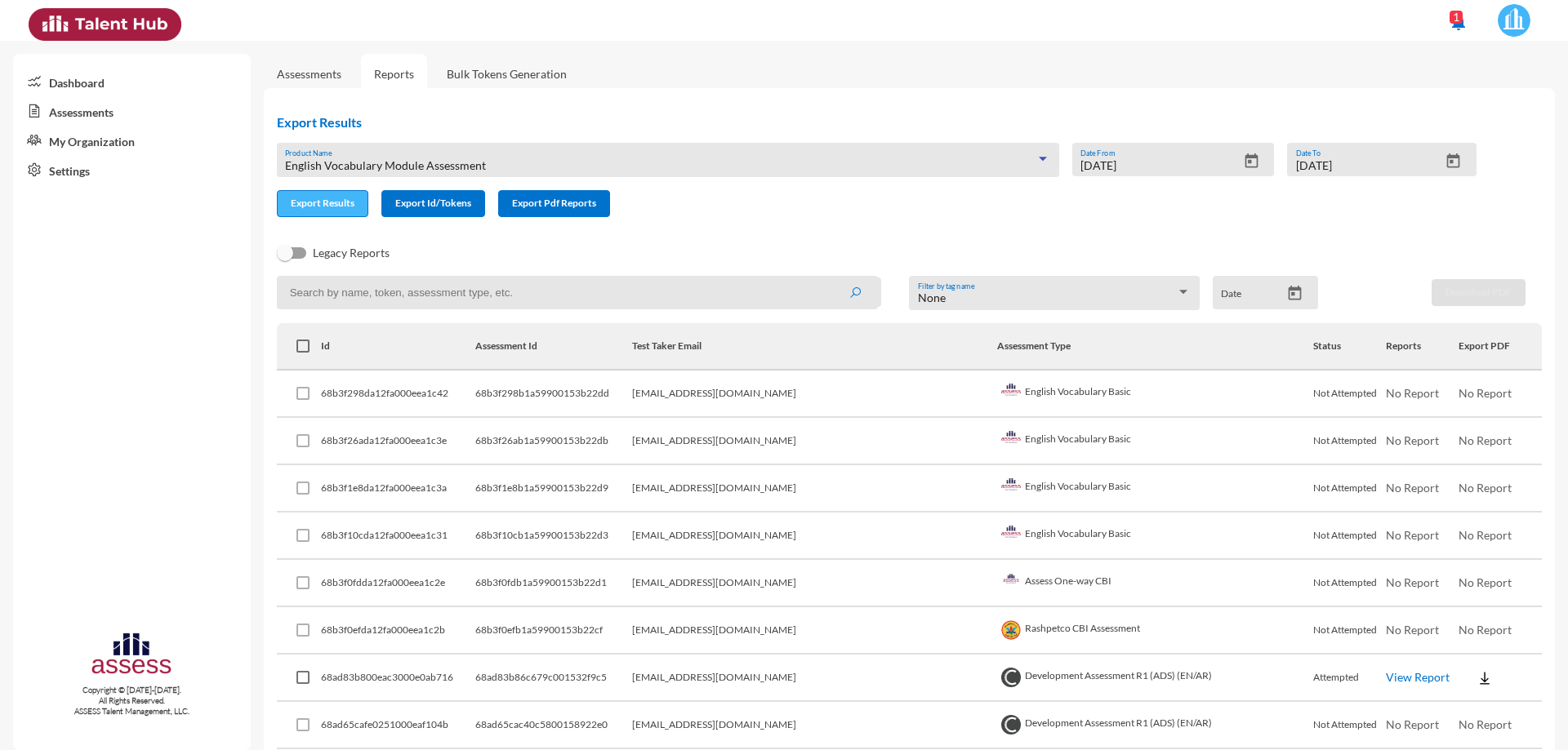
click at [344, 200] on span "Export Results" at bounding box center [323, 202] width 64 height 13
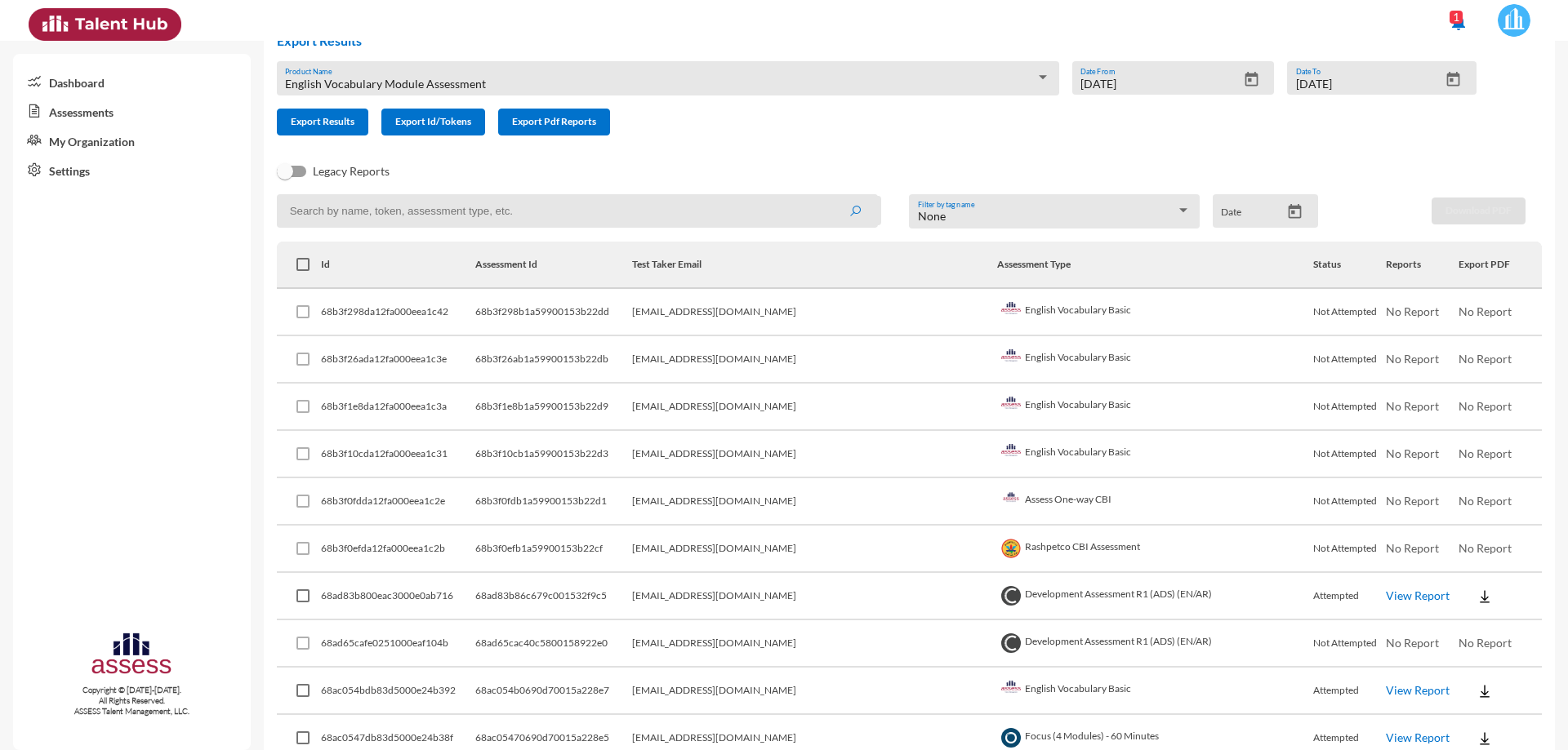
click at [1035, 76] on div at bounding box center [1042, 78] width 14 height 13
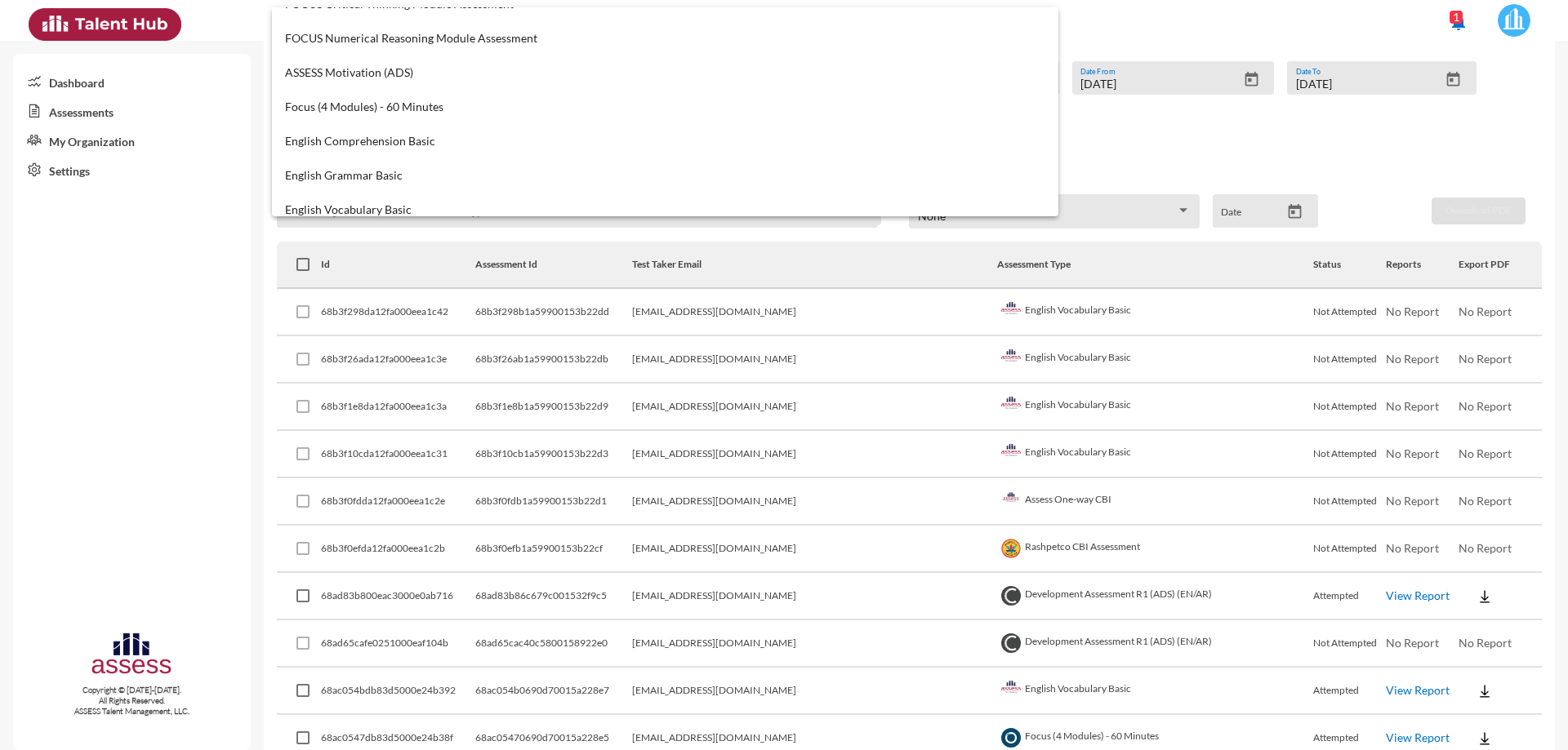
scroll to position [420, 0]
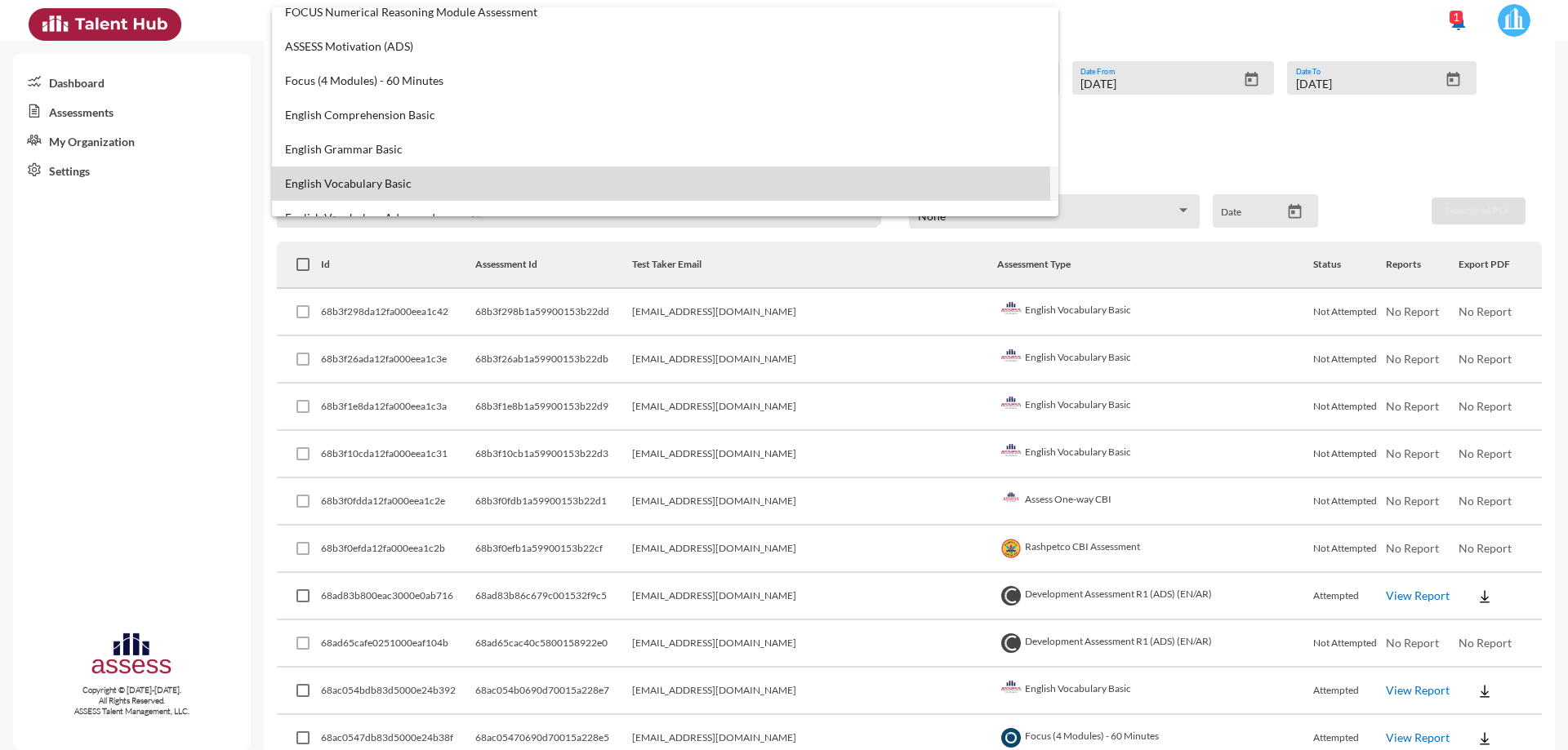
click at [409, 189] on span "English Vocabulary Basic" at bounding box center [665, 184] width 760 height 13
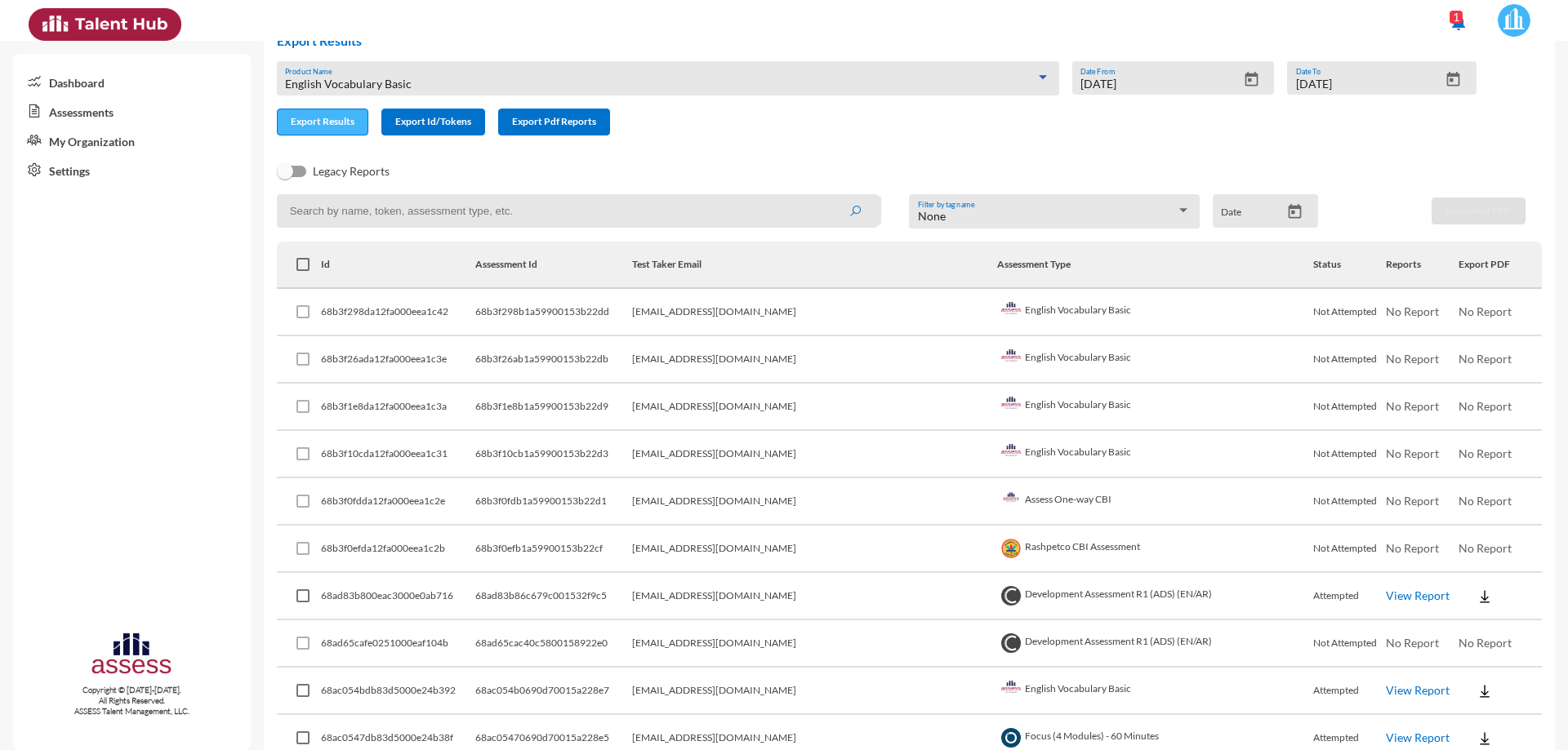
click at [339, 134] on button "Export Results" at bounding box center [322, 122] width 92 height 27
click at [1052, 76] on icon "Open calendar" at bounding box center [1251, 80] width 17 height 17
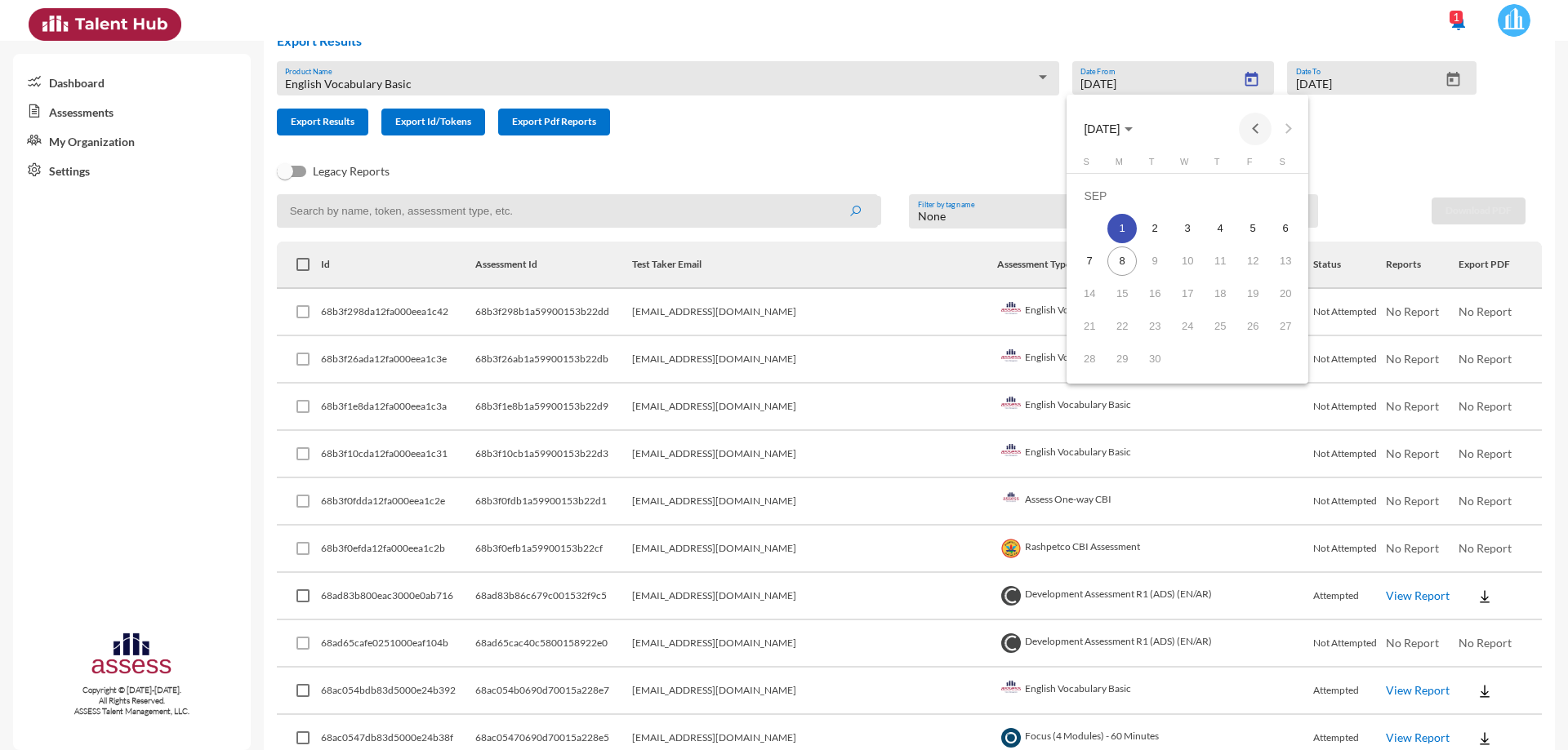
click at [1052, 128] on button "Previous month" at bounding box center [1255, 128] width 33 height 33
click at [1052, 298] on div "18" at bounding box center [1122, 293] width 29 height 29
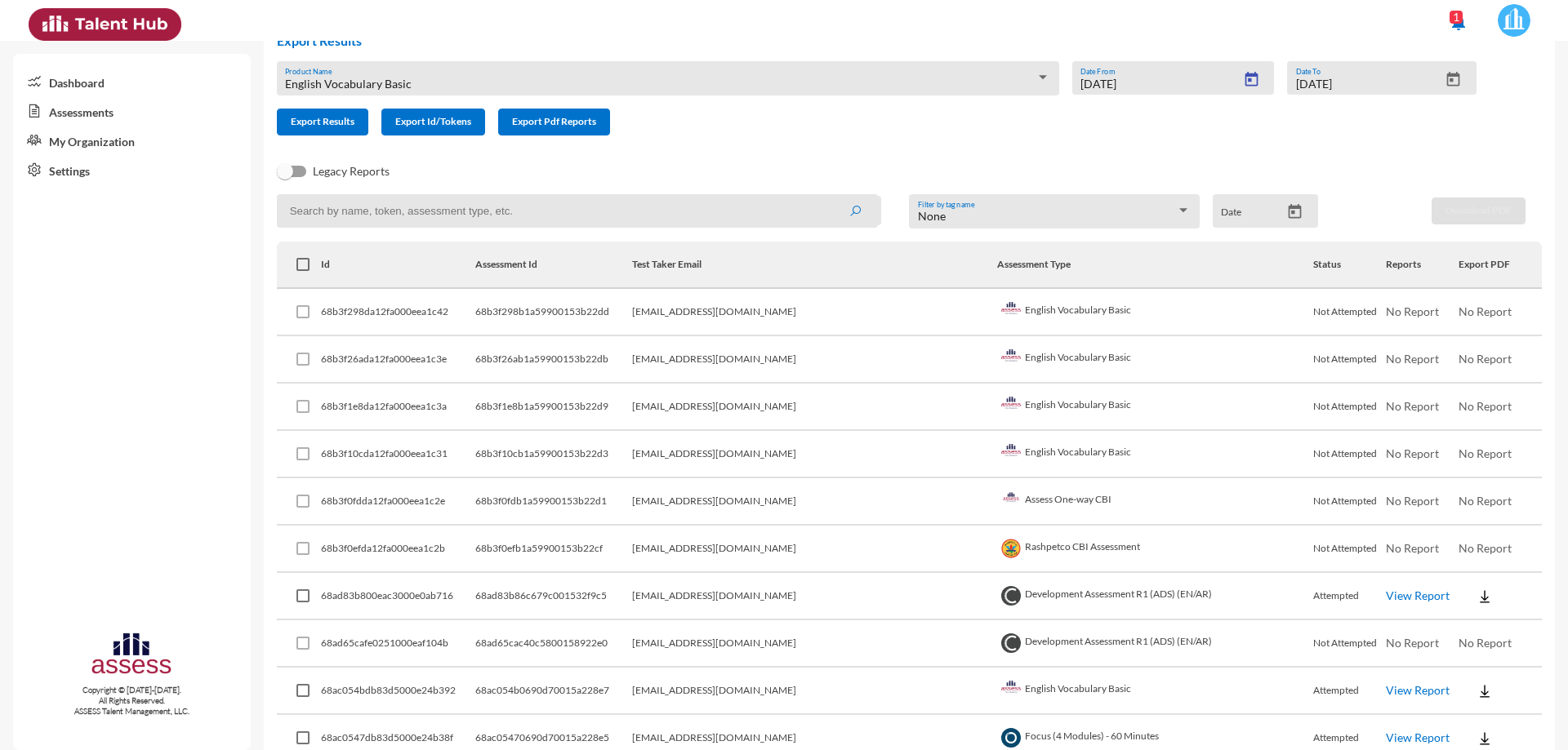
type input "[DATE]"
click at [309, 128] on span "Export Results" at bounding box center [323, 121] width 64 height 13
